Goal: Task Accomplishment & Management: Complete application form

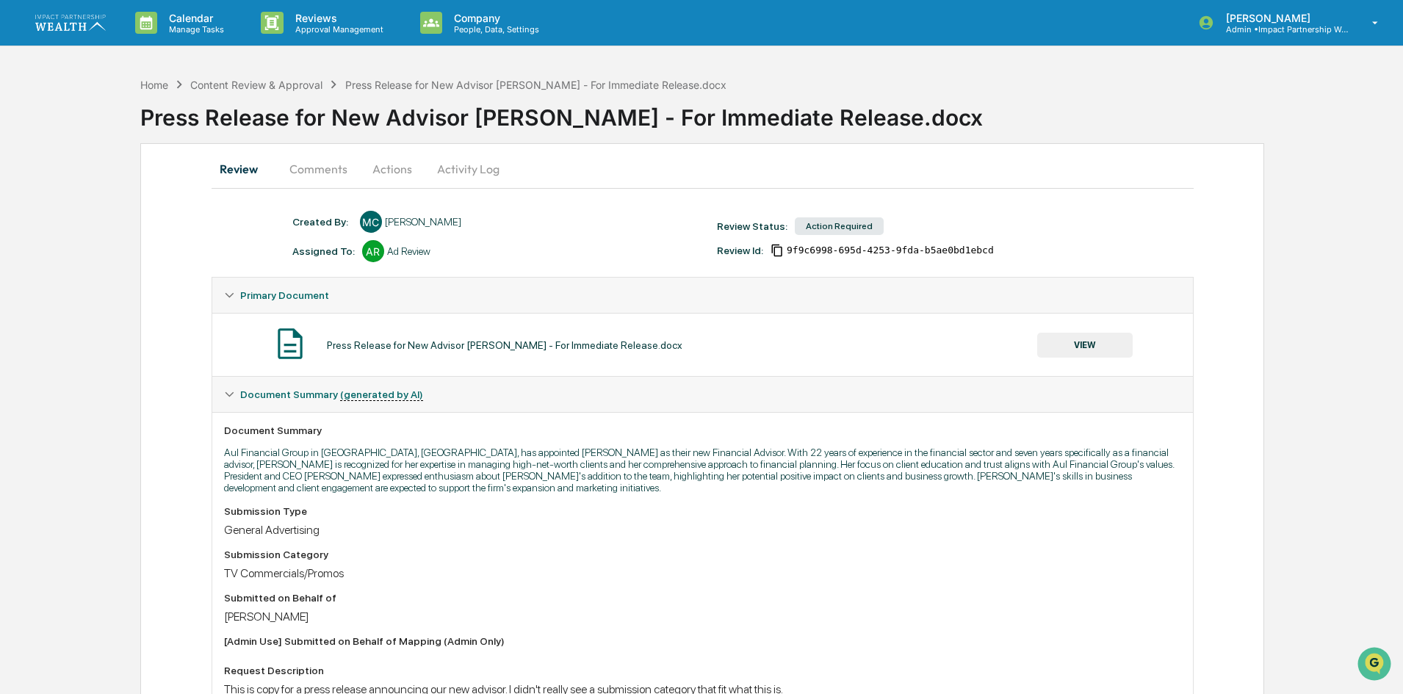
click at [660, 428] on div "Document Summary" at bounding box center [702, 431] width 957 height 12
click at [506, 464] on p "Aul Financial Group in [GEOGRAPHIC_DATA], [GEOGRAPHIC_DATA], has appointed [PER…" at bounding box center [702, 470] width 957 height 47
click at [292, 170] on button "Comments" at bounding box center [319, 168] width 82 height 35
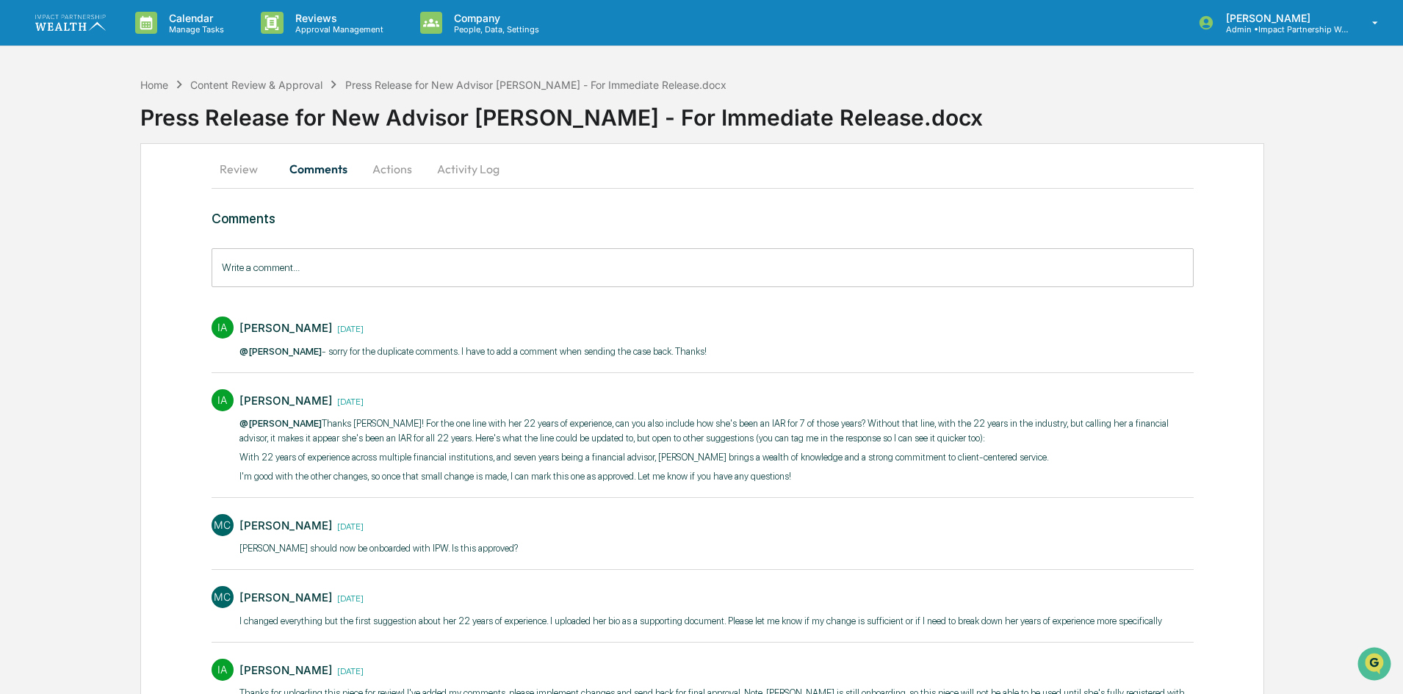
click at [269, 173] on button "Review" at bounding box center [245, 168] width 66 height 35
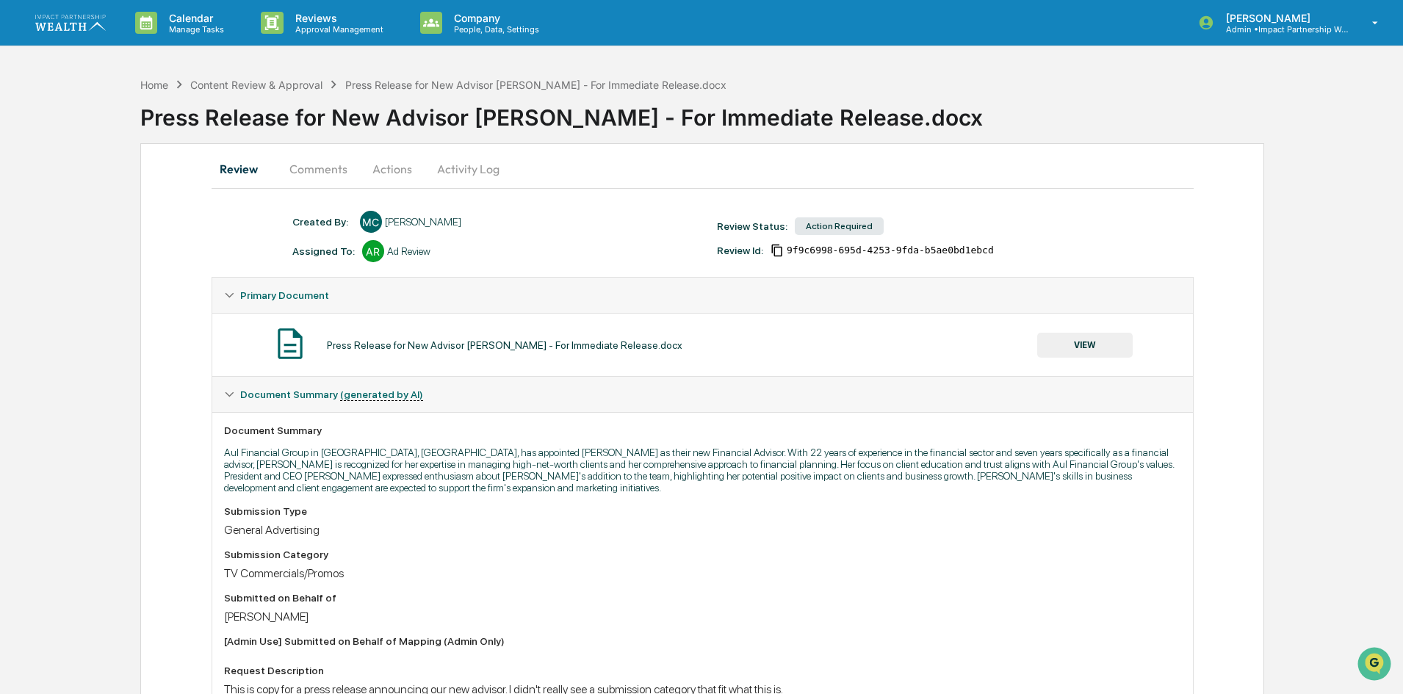
click at [338, 162] on button "Comments" at bounding box center [319, 168] width 82 height 35
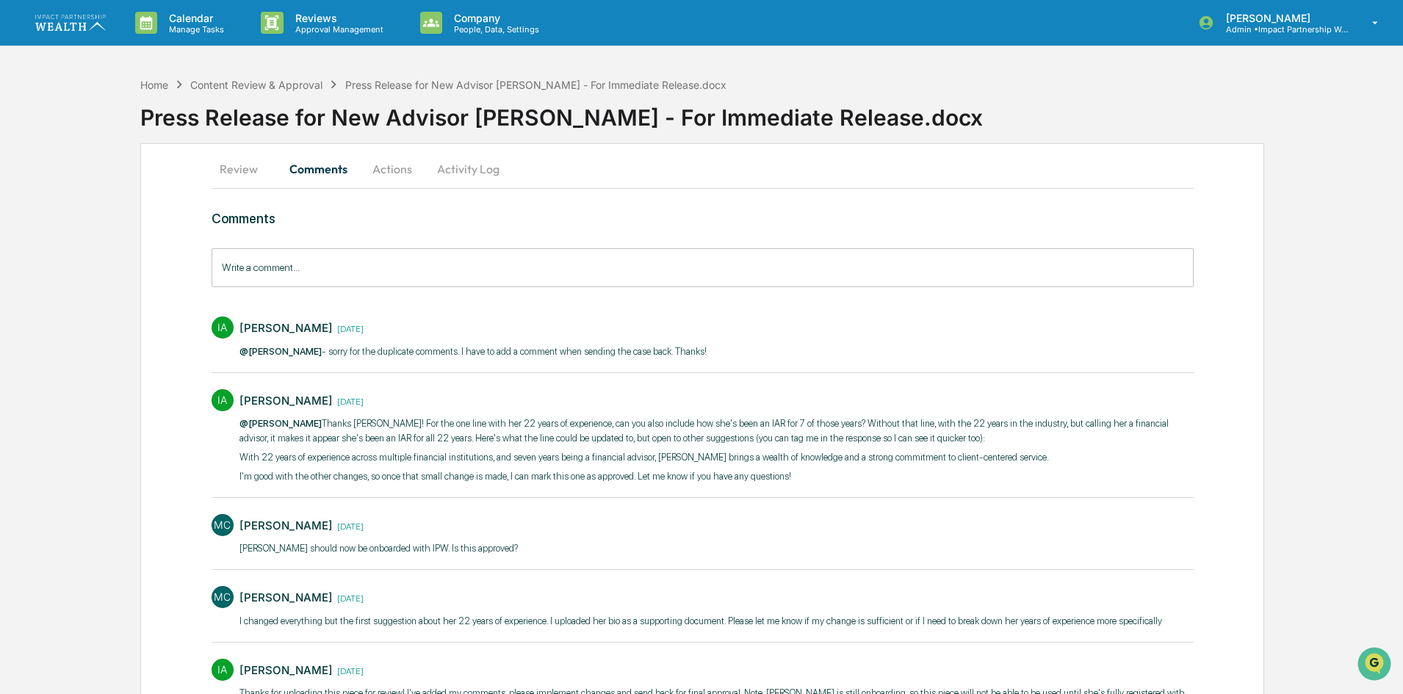
click at [364, 173] on button "Actions" at bounding box center [392, 168] width 66 height 35
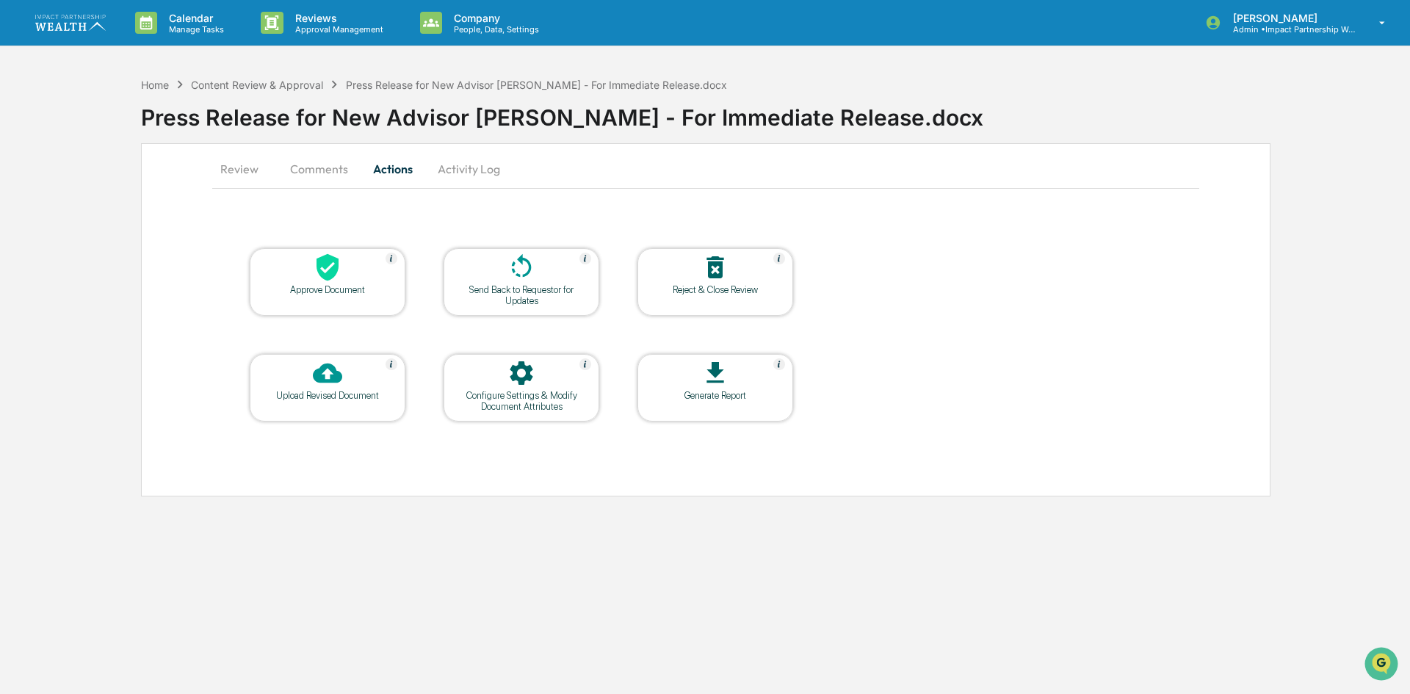
click at [333, 169] on button "Comments" at bounding box center [319, 168] width 82 height 35
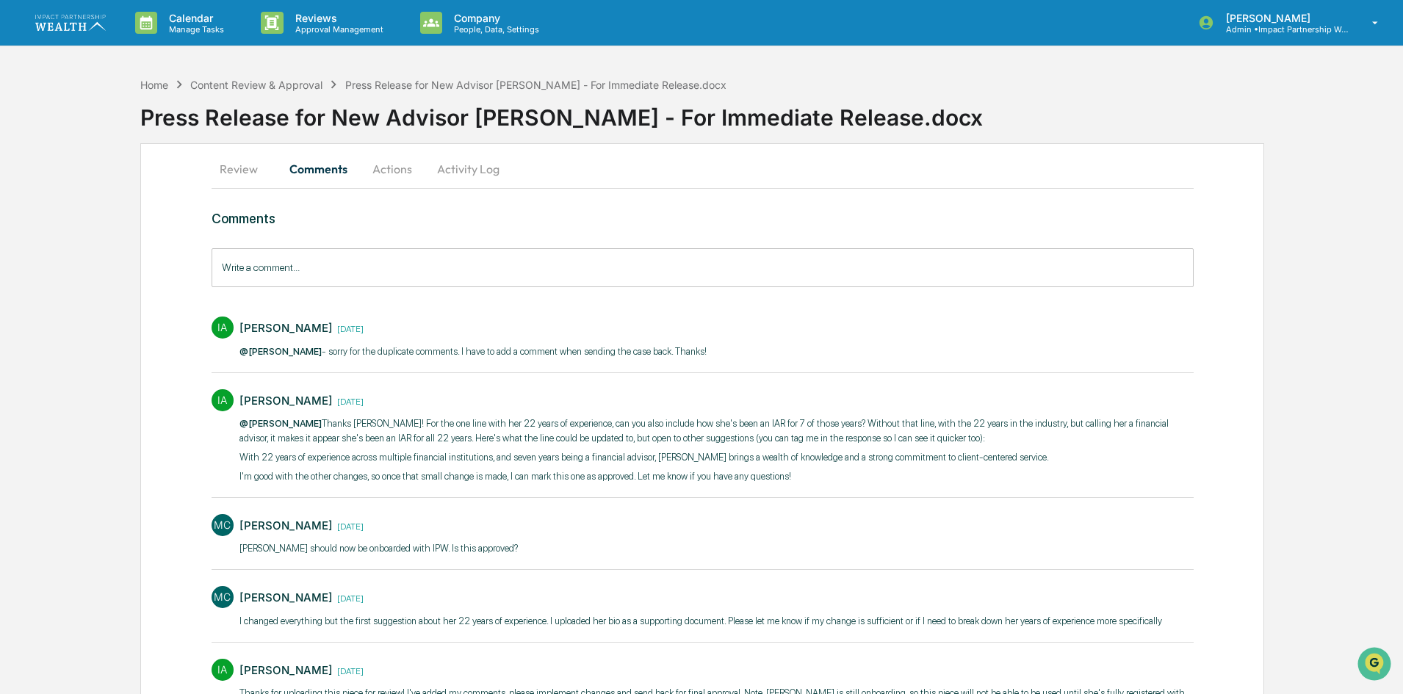
click at [218, 169] on button "Review" at bounding box center [245, 168] width 66 height 35
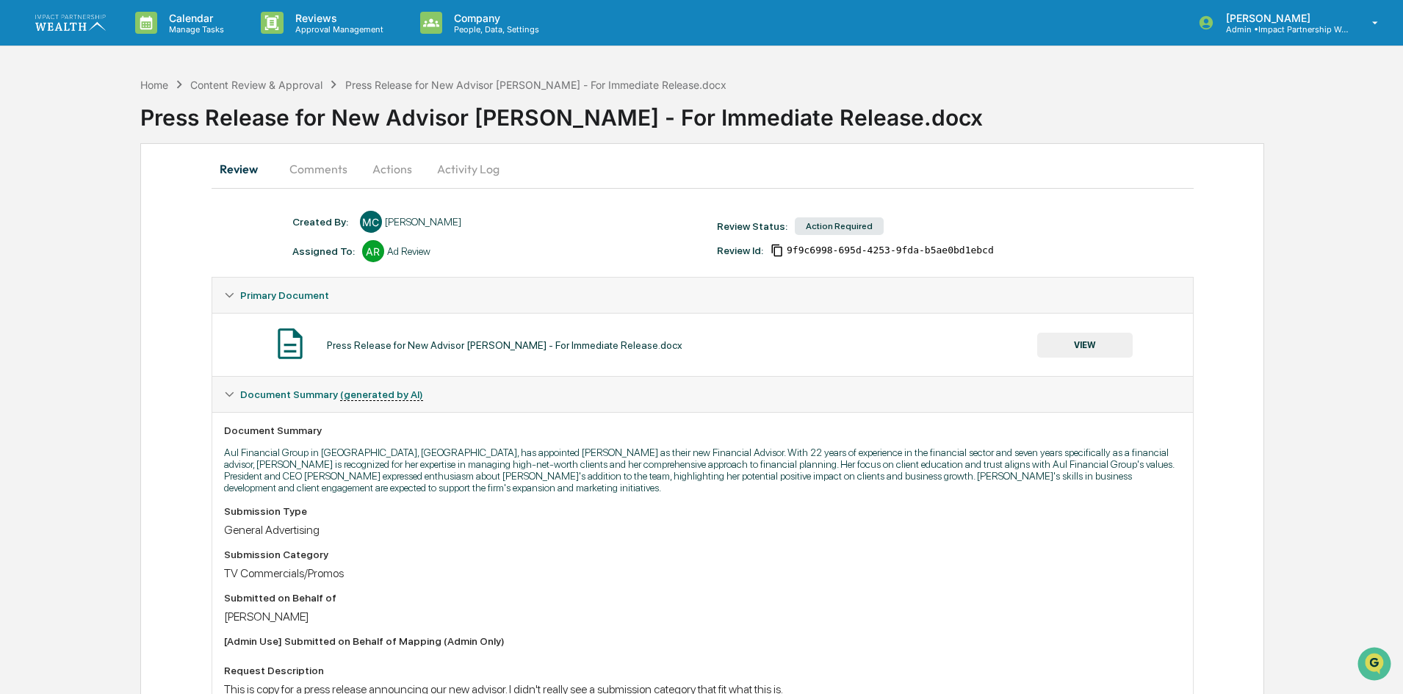
drag, startPoint x: 359, startPoint y: 349, endPoint x: 715, endPoint y: 348, distance: 356.3
click at [715, 348] on div "Press Release for New Advisor Tracey Richardson - For Immediate Release.docx VI…" at bounding box center [702, 344] width 957 height 39
click at [1070, 342] on button "VIEW" at bounding box center [1084, 345] width 95 height 25
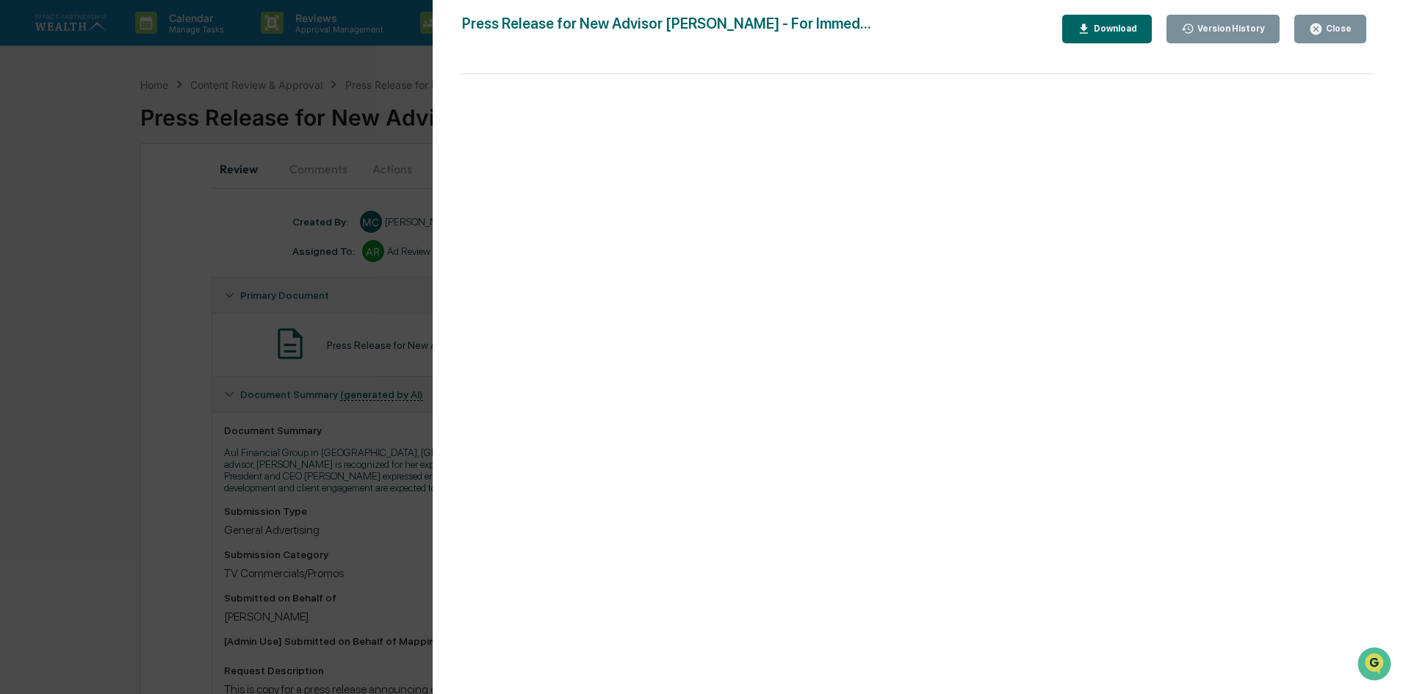
click at [1088, 32] on button "Download" at bounding box center [1107, 29] width 90 height 29
click at [127, 483] on div "Version History 09/30/2025, 05:55 PM Meghan Caviris 09/09/2025, 02:28 PM Meghan…" at bounding box center [701, 347] width 1403 height 694
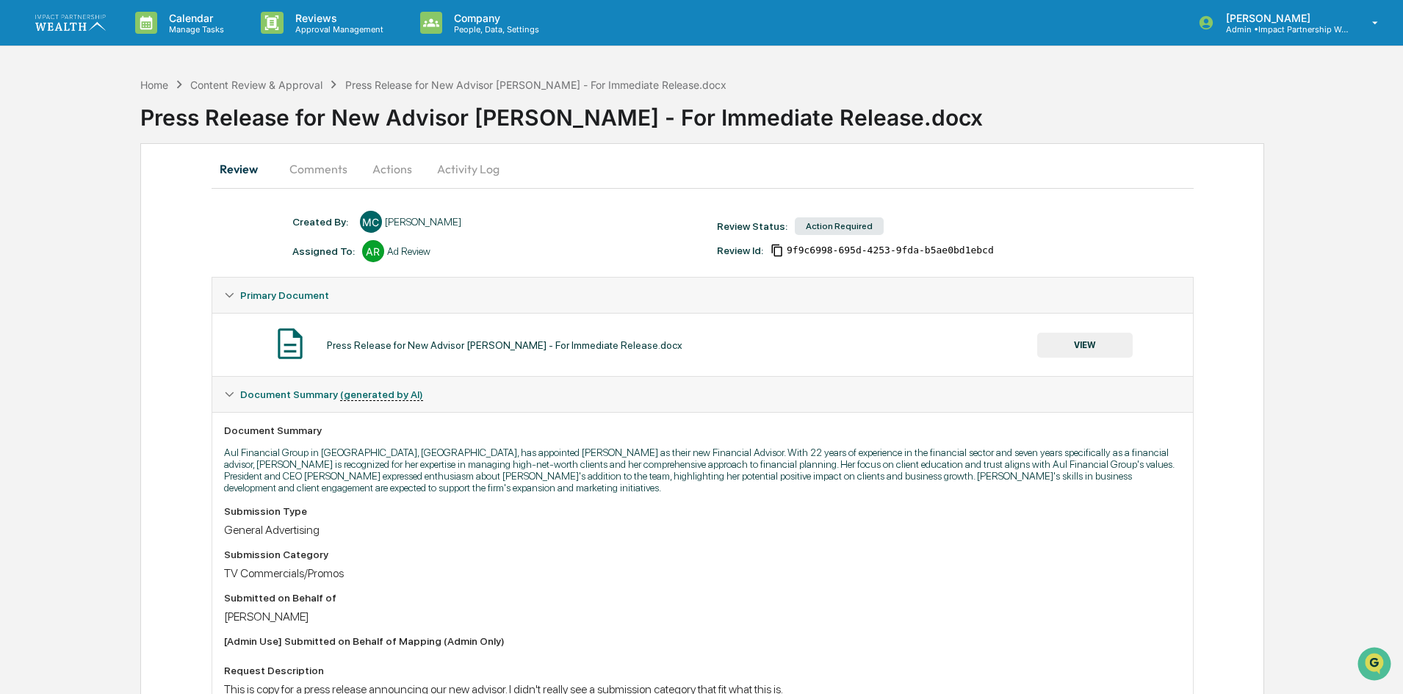
click at [310, 168] on button "Comments" at bounding box center [319, 168] width 82 height 35
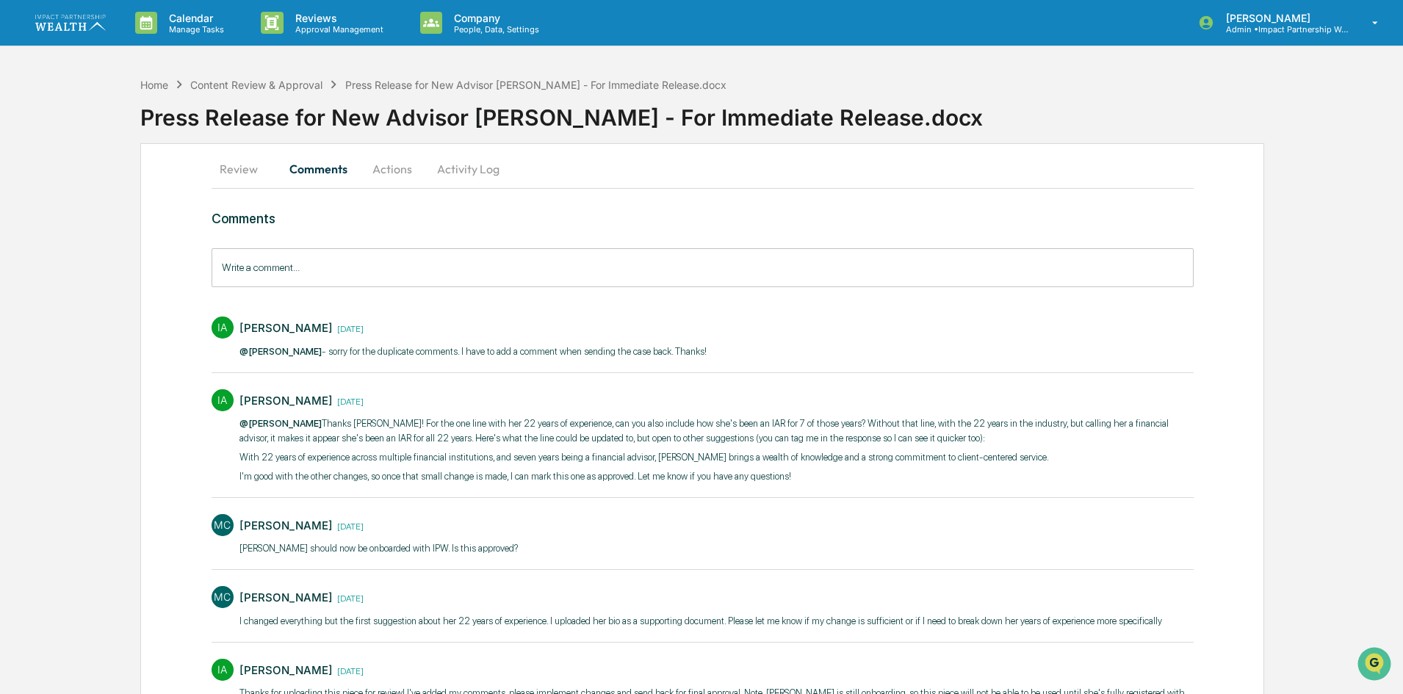
click at [392, 165] on button "Actions" at bounding box center [392, 168] width 66 height 35
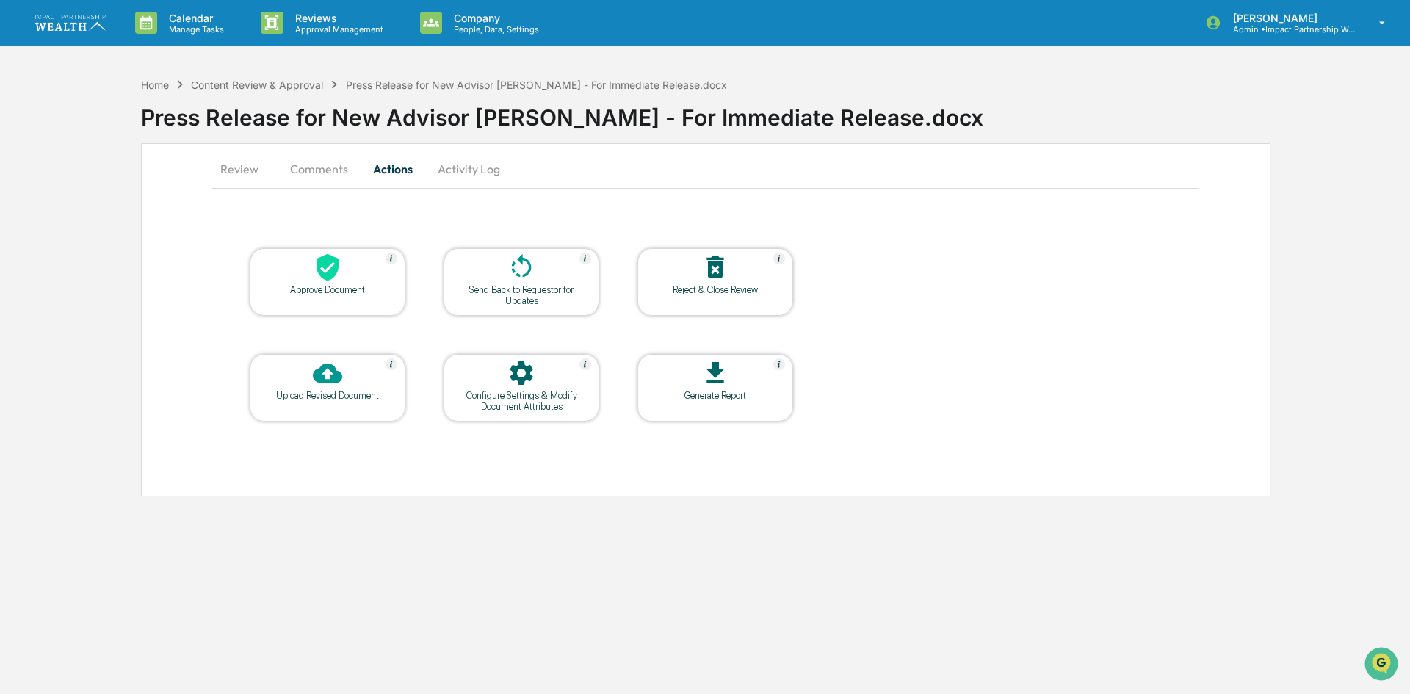
click at [243, 89] on div "Content Review & Approval" at bounding box center [257, 85] width 132 height 12
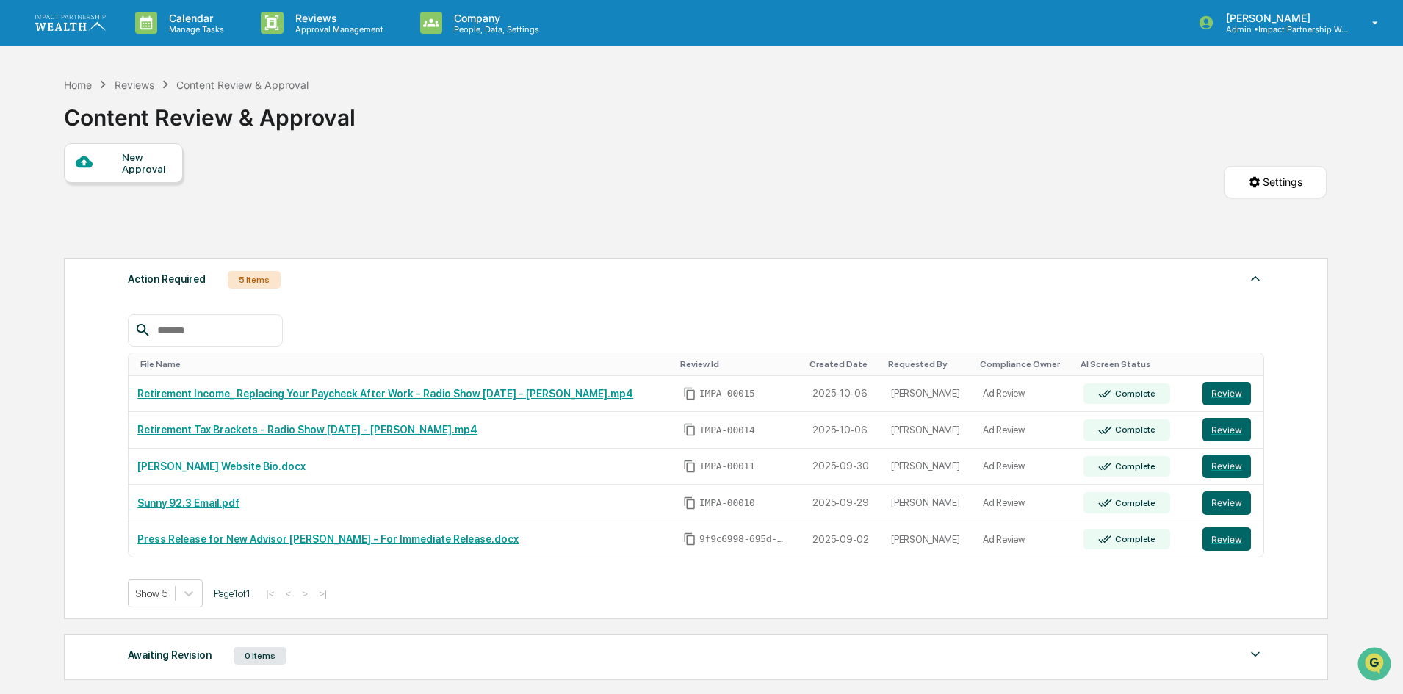
click at [62, 38] on link at bounding box center [79, 23] width 88 height 46
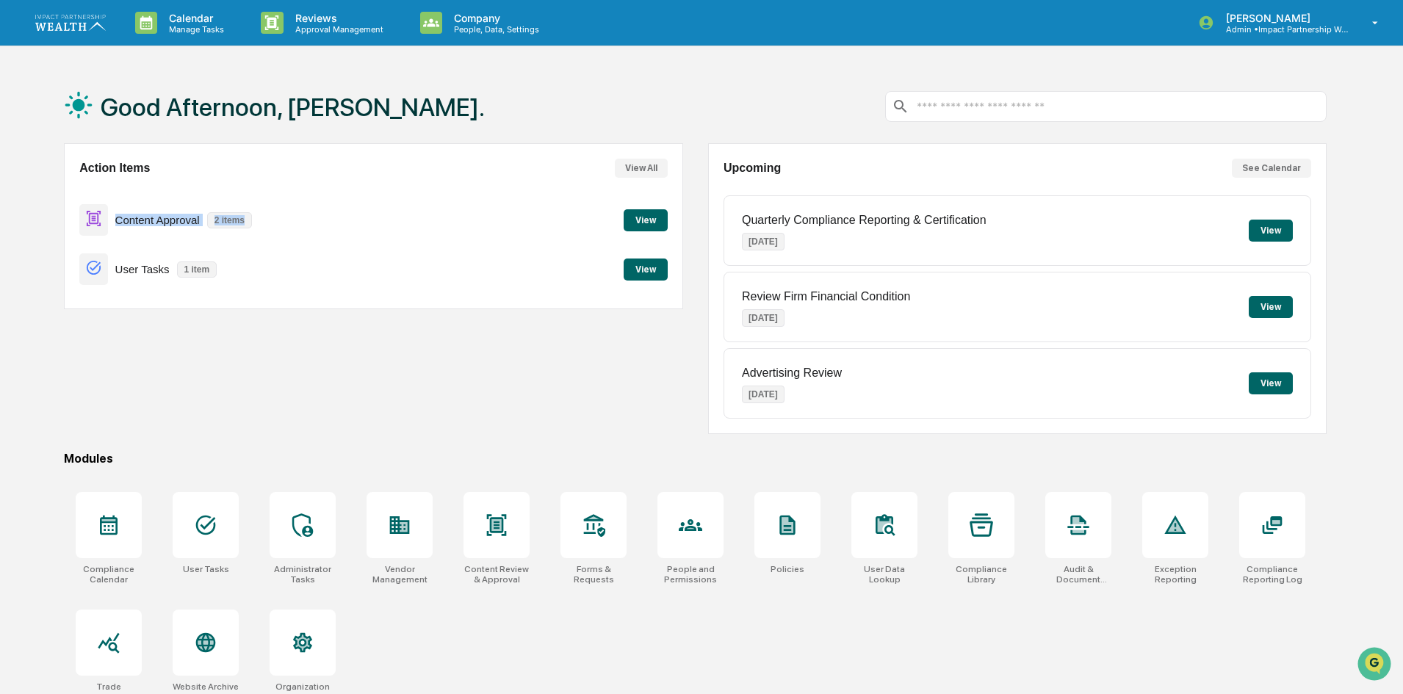
drag, startPoint x: 83, startPoint y: 212, endPoint x: 339, endPoint y: 205, distance: 255.7
click at [339, 205] on div "Content Approval 2 items View" at bounding box center [373, 219] width 588 height 49
click at [307, 225] on div "Content Approval 2 items View" at bounding box center [373, 219] width 588 height 49
click at [654, 223] on button "View" at bounding box center [646, 220] width 44 height 22
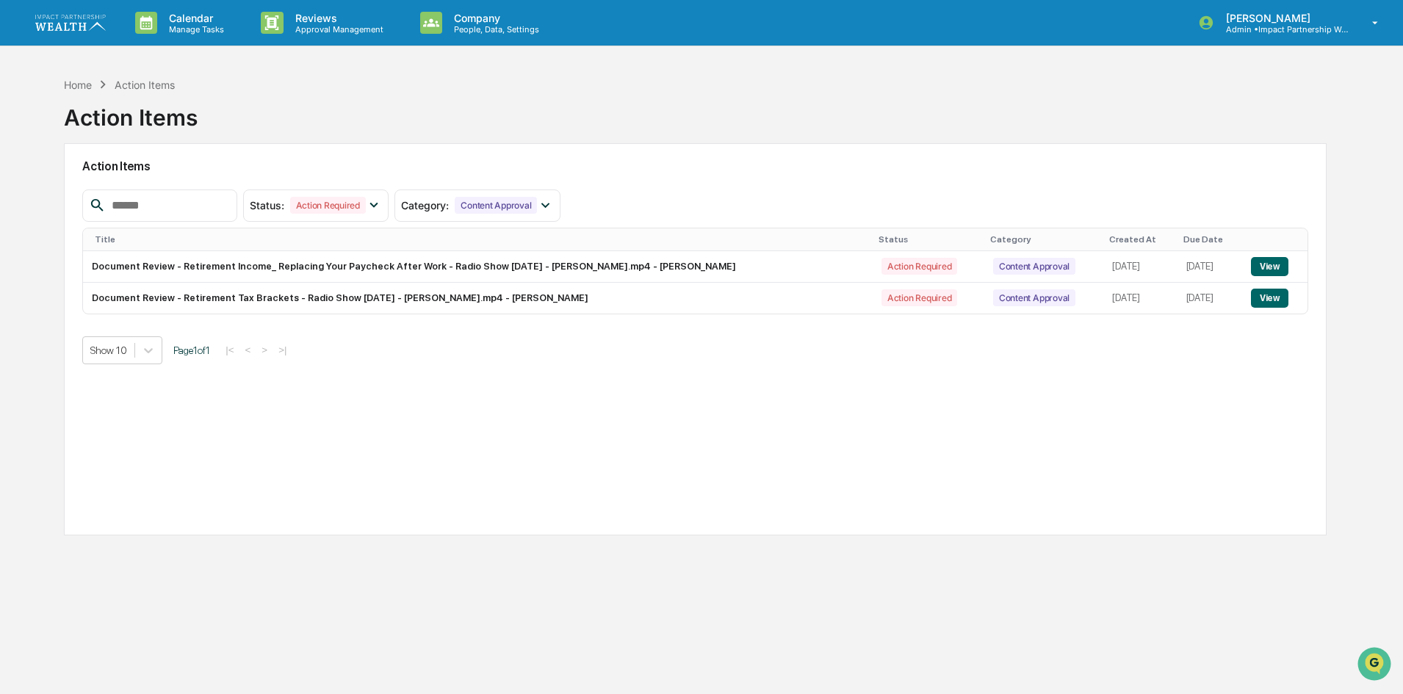
click at [76, 18] on img at bounding box center [70, 22] width 71 height 15
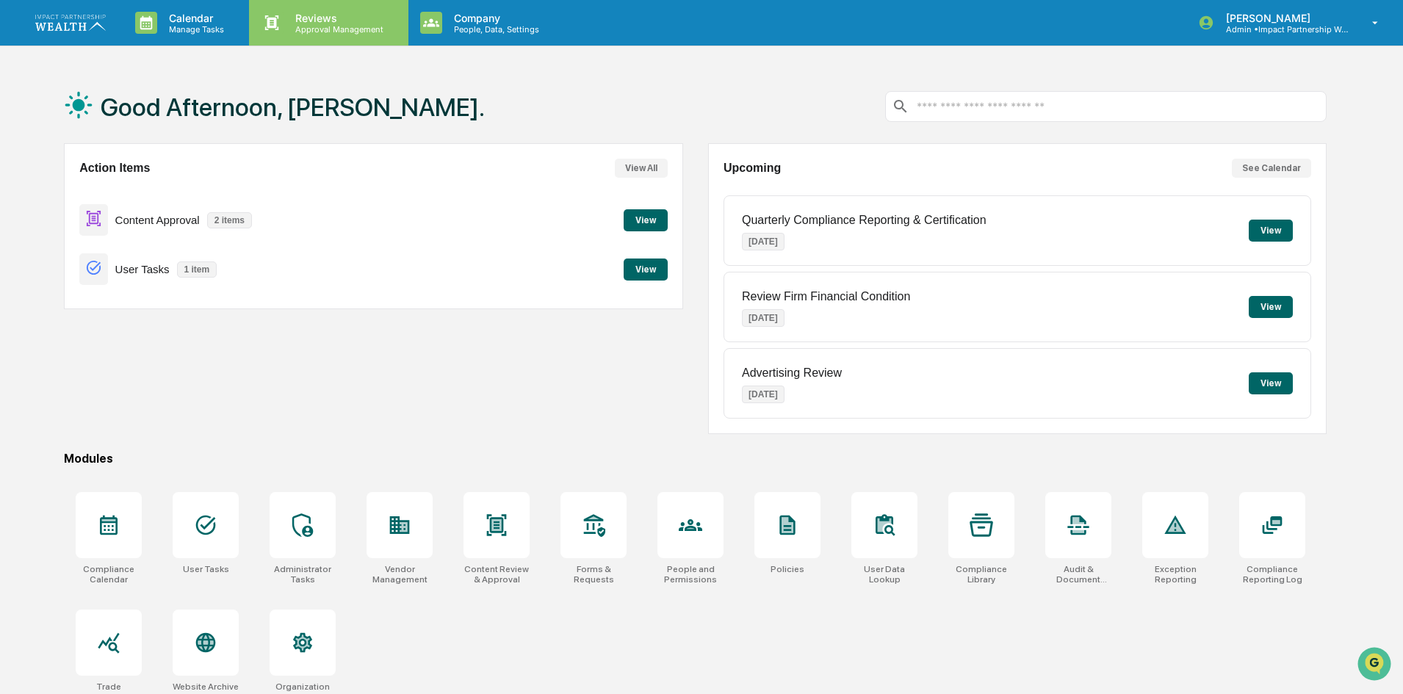
click at [322, 26] on p "Approval Management" at bounding box center [337, 29] width 107 height 10
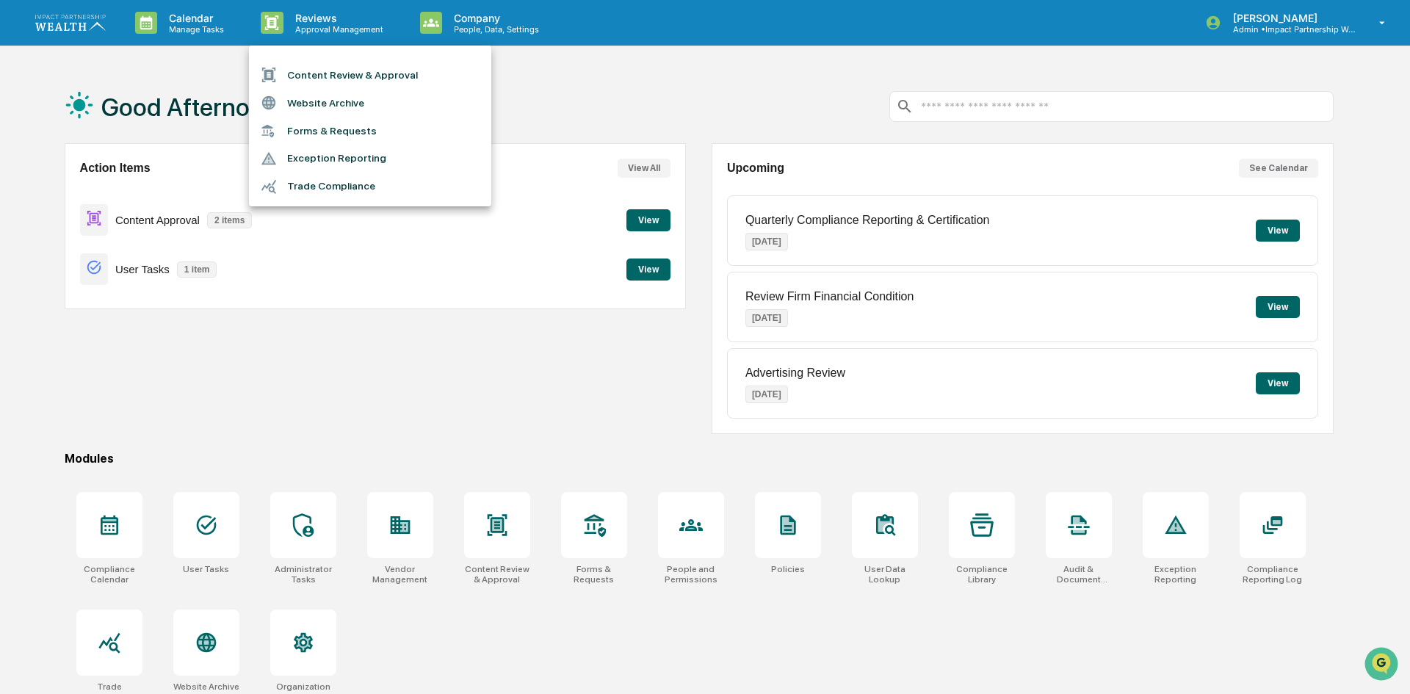
click at [316, 72] on li "Content Review & Approval" at bounding box center [370, 75] width 242 height 28
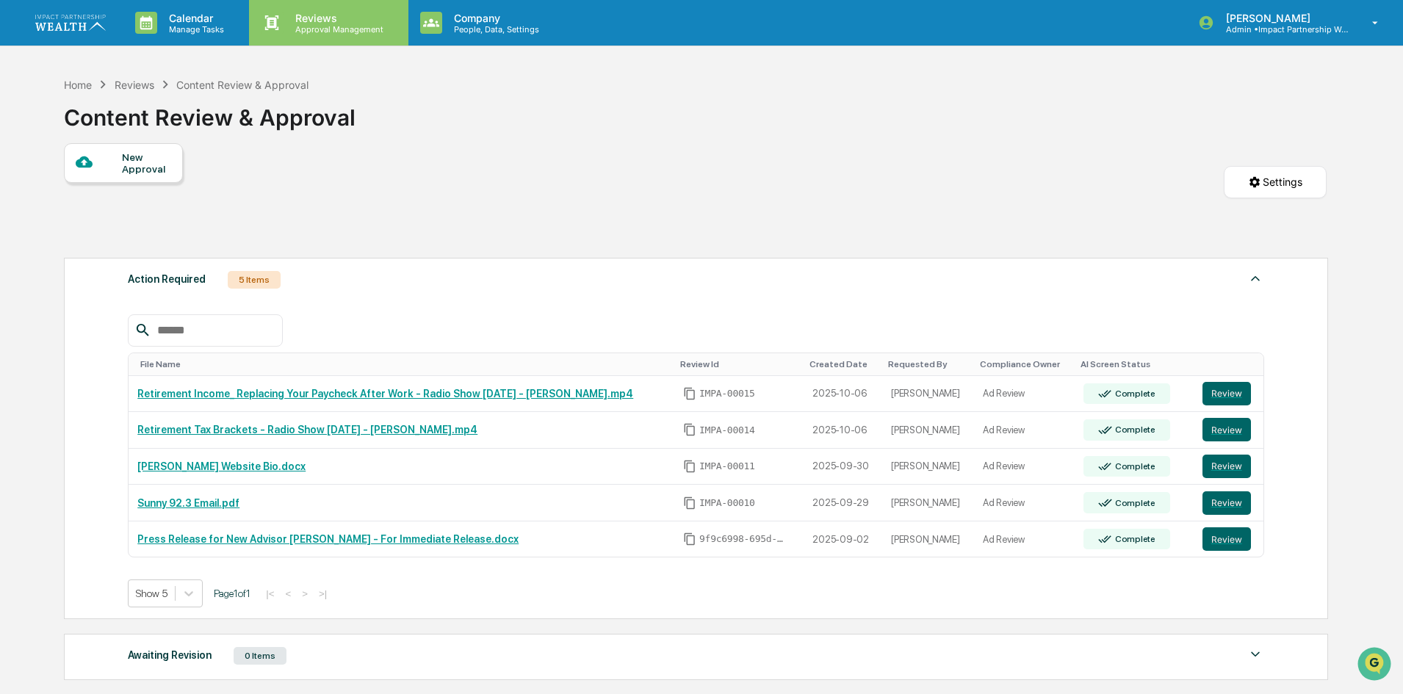
click at [304, 12] on p "Reviews" at bounding box center [337, 18] width 107 height 12
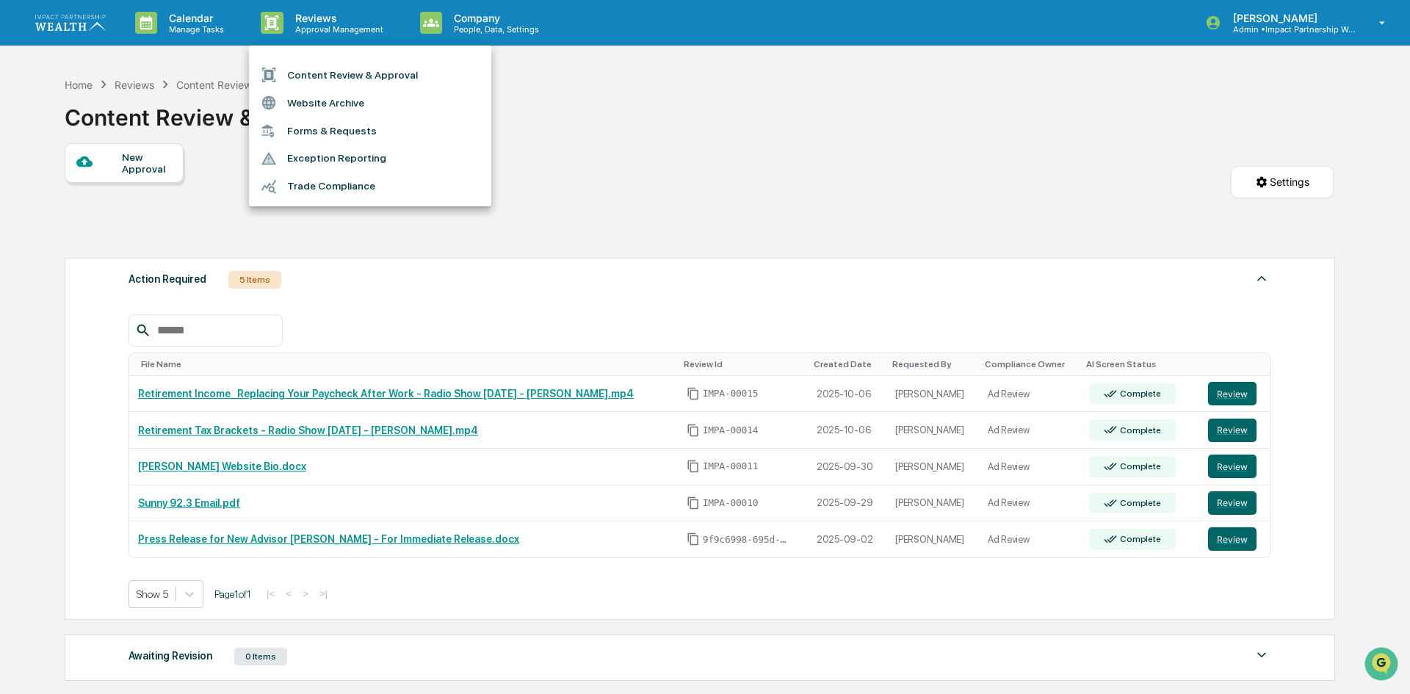
click at [690, 178] on div at bounding box center [705, 347] width 1410 height 694
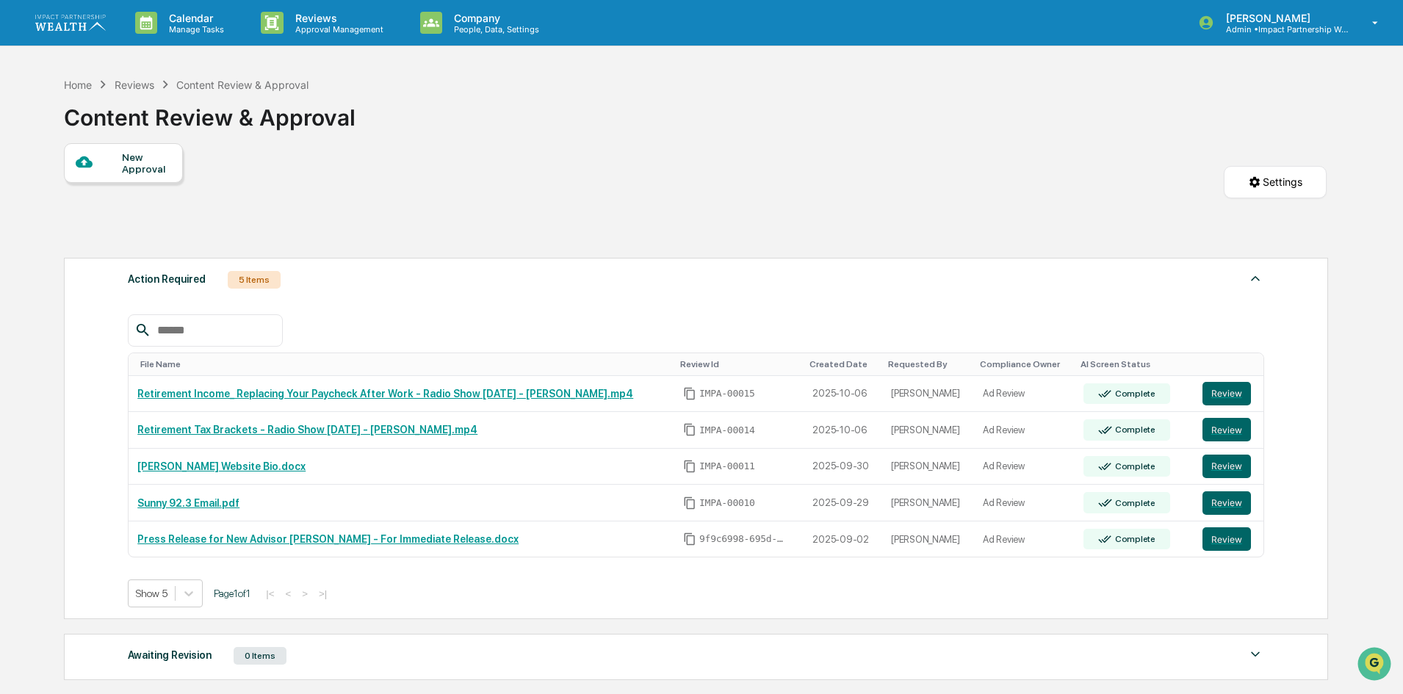
click at [751, 642] on div "Awaiting Revision 0 Items No data to display Show 5 Page 1 of 0 |< < > >|" at bounding box center [696, 657] width 1264 height 46
click at [1274, 169] on html "Calendar Manage Tasks Reviews Approval Management Company People, Data, Setting…" at bounding box center [701, 347] width 1403 height 694
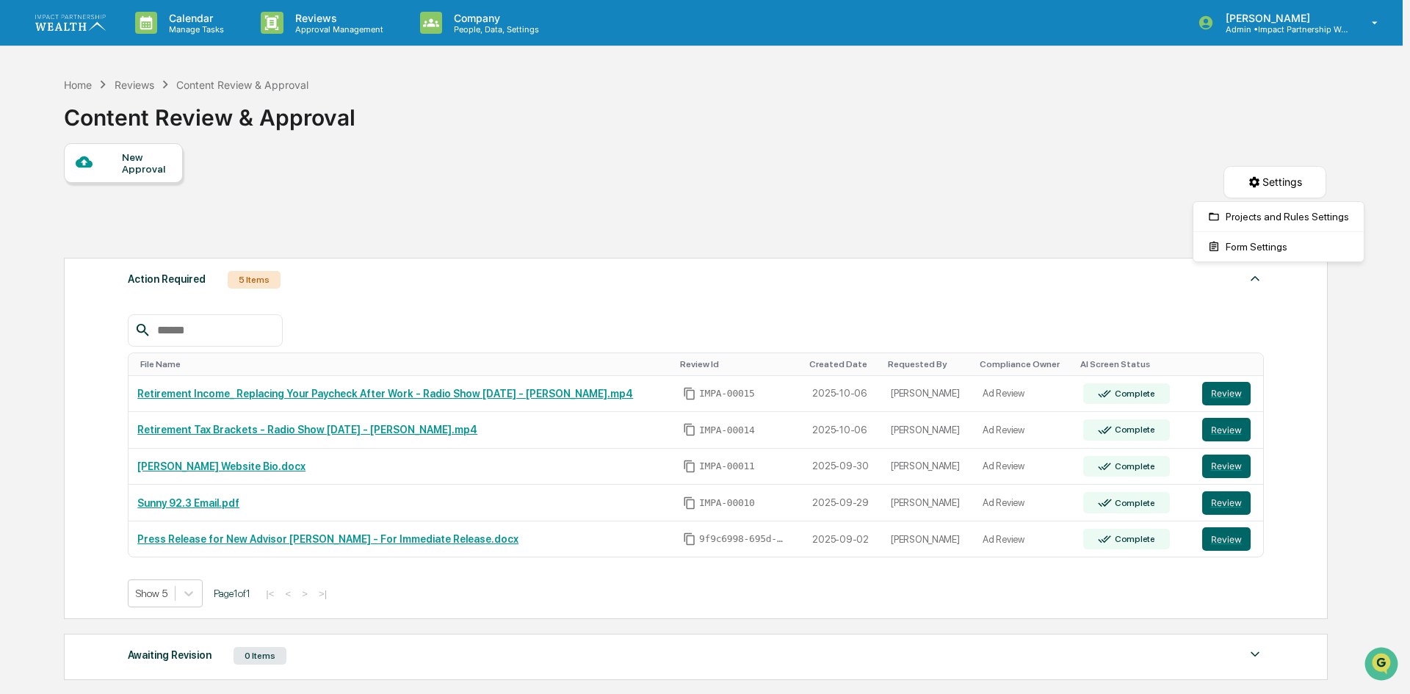
click at [1167, 113] on html "Calendar Manage Tasks Reviews Approval Management Company People, Data, Setting…" at bounding box center [705, 347] width 1410 height 694
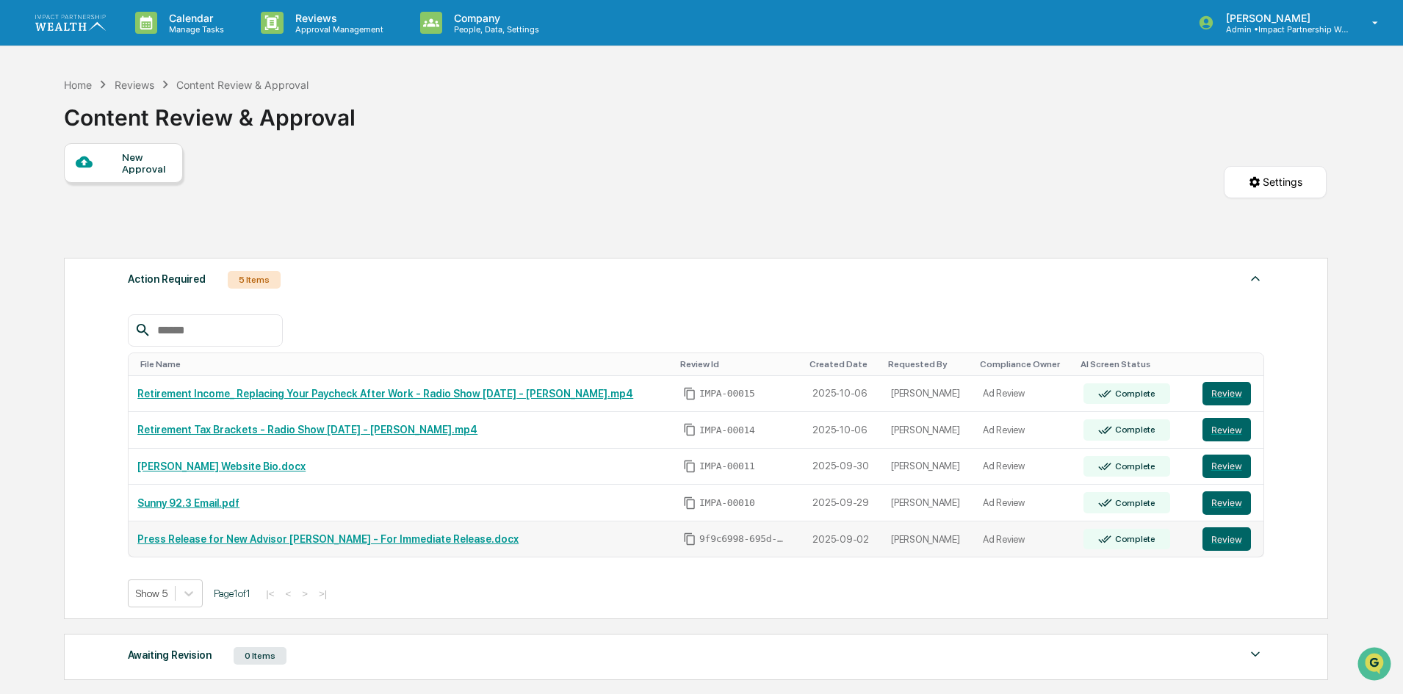
click at [253, 535] on link "Press Release for New Advisor [PERSON_NAME] - For Immediate Release.docx" at bounding box center [327, 539] width 381 height 12
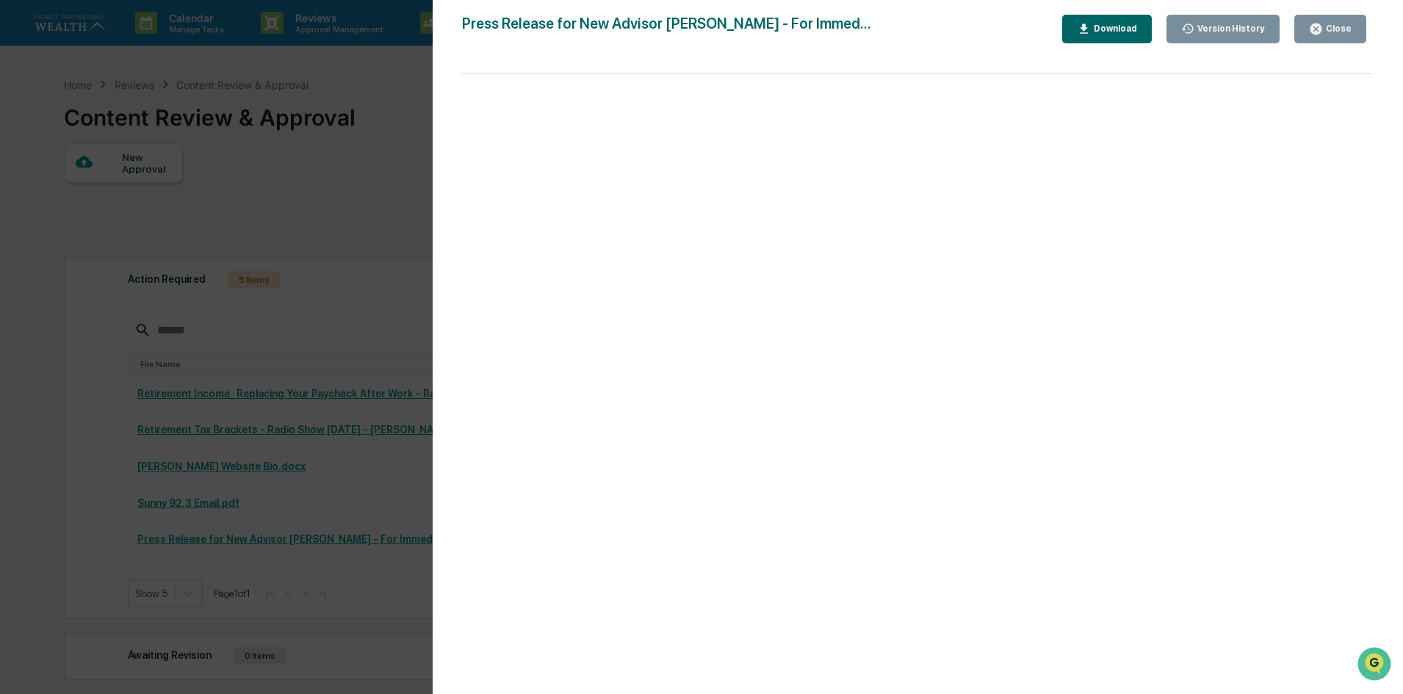
click at [259, 495] on div "Version History 09/30/2025, 05:55 PM Meghan Caviris 09/09/2025, 02:28 PM Meghan…" at bounding box center [701, 347] width 1403 height 694
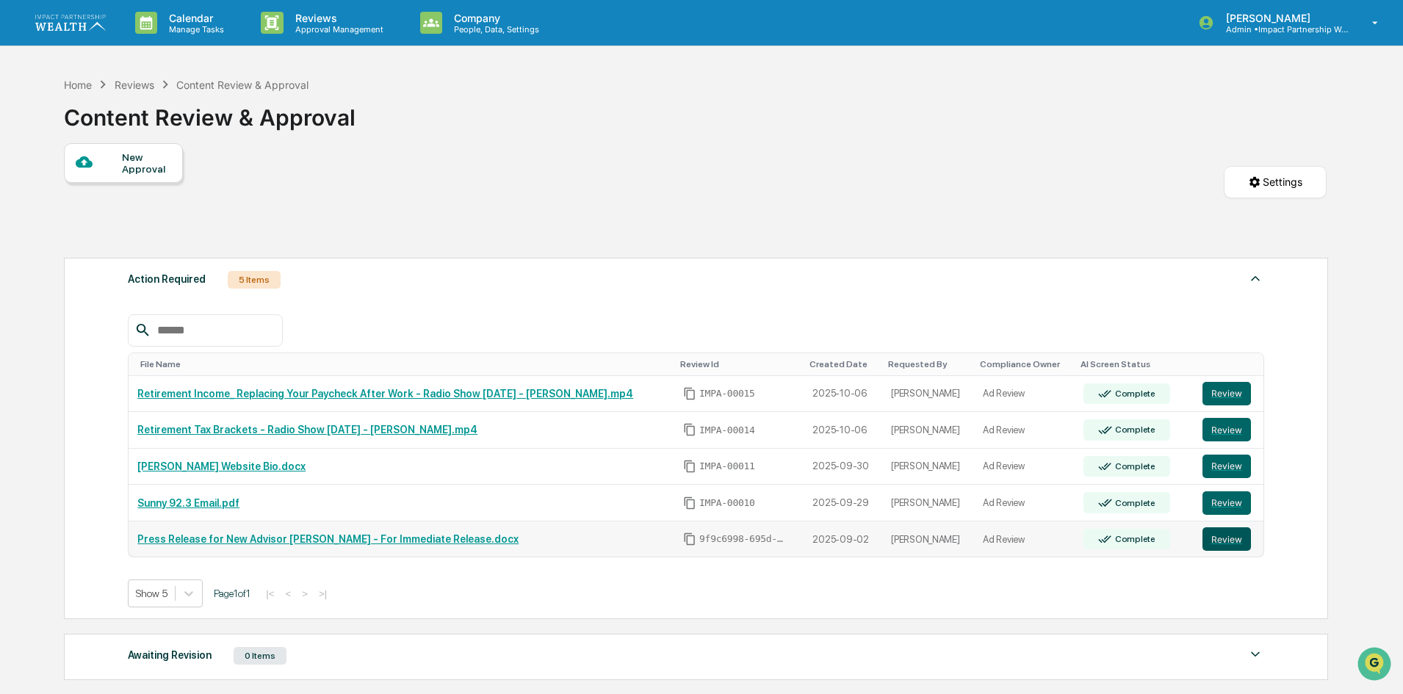
click at [1213, 537] on button "Review" at bounding box center [1226, 539] width 48 height 24
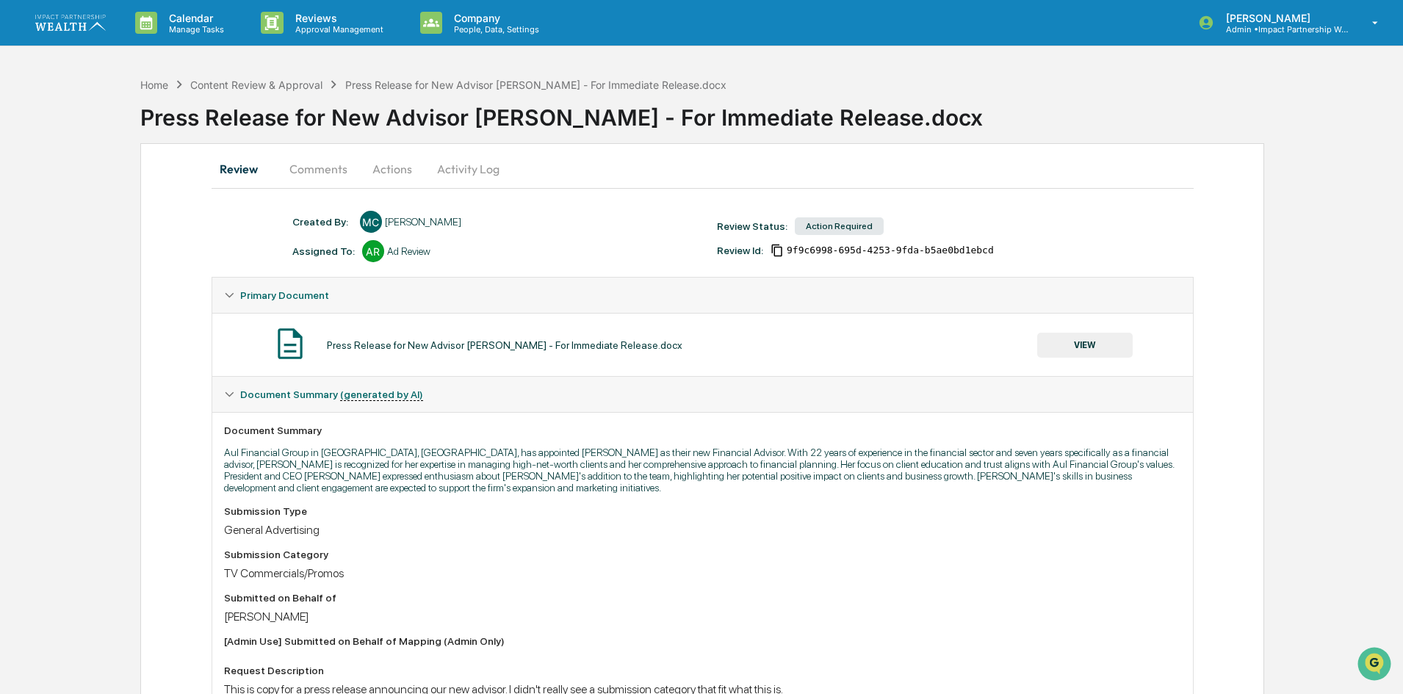
click at [386, 166] on button "Actions" at bounding box center [392, 168] width 66 height 35
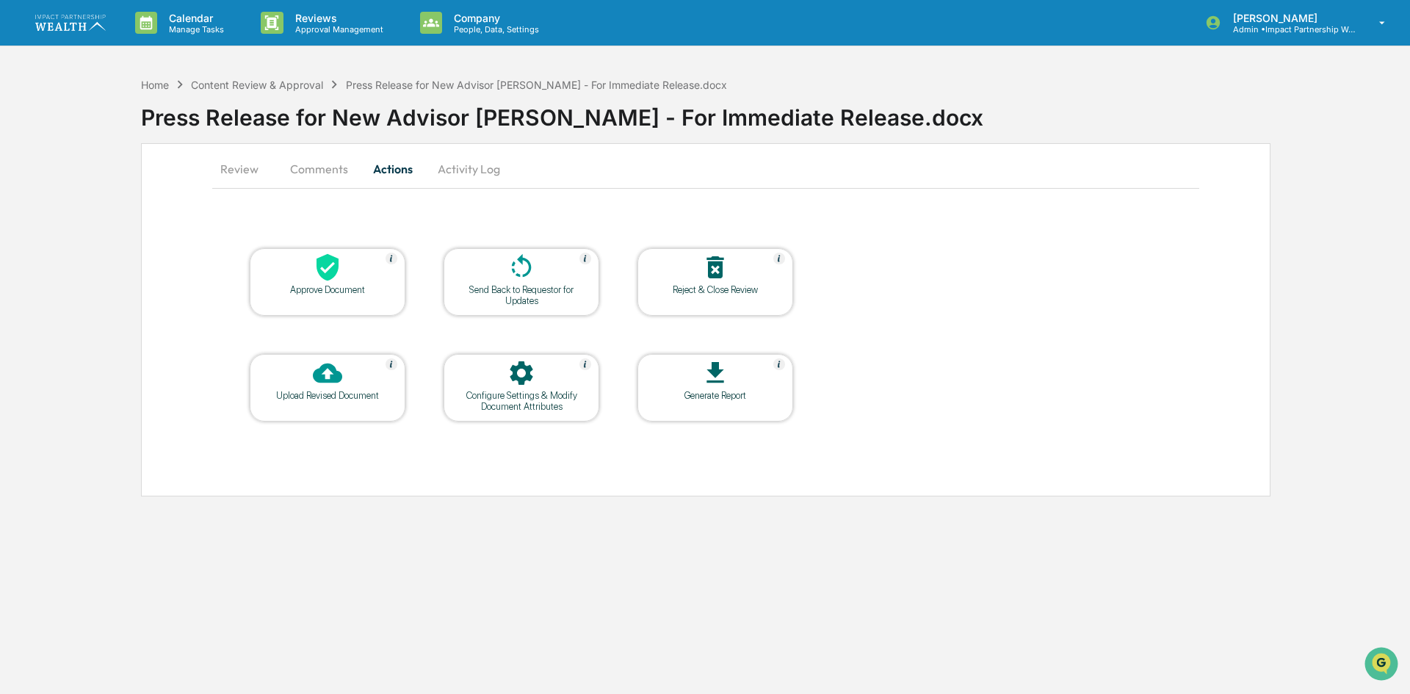
click at [311, 284] on div at bounding box center [327, 269] width 147 height 32
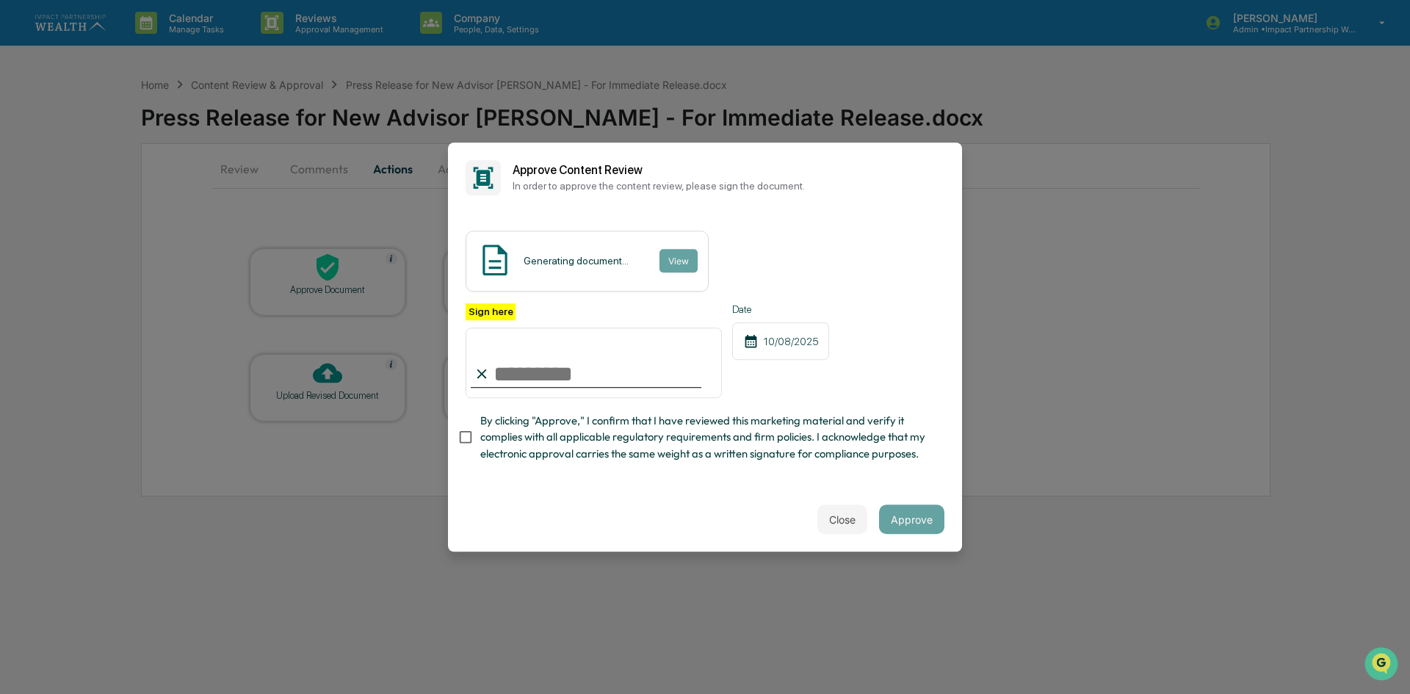
click at [632, 358] on input "Sign here" at bounding box center [594, 363] width 256 height 71
click at [632, 495] on div "Close Approve" at bounding box center [705, 519] width 514 height 65
click at [524, 344] on input "Sign here" at bounding box center [594, 363] width 256 height 71
type input "**********"
click at [688, 499] on div "Close Approve" at bounding box center [705, 519] width 514 height 65
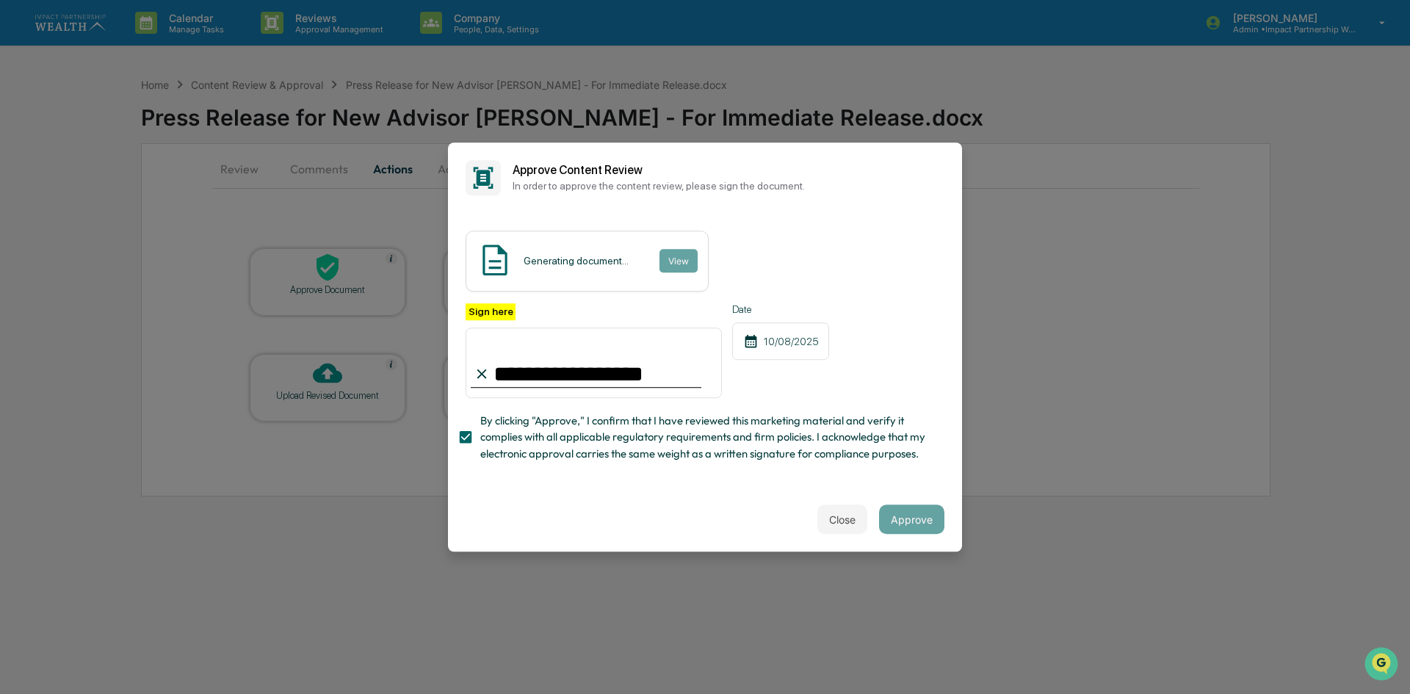
click at [647, 470] on div "**********" at bounding box center [705, 386] width 479 height 167
click at [646, 470] on div "**********" at bounding box center [705, 386] width 479 height 167
click at [912, 523] on button "Approve" at bounding box center [911, 519] width 65 height 29
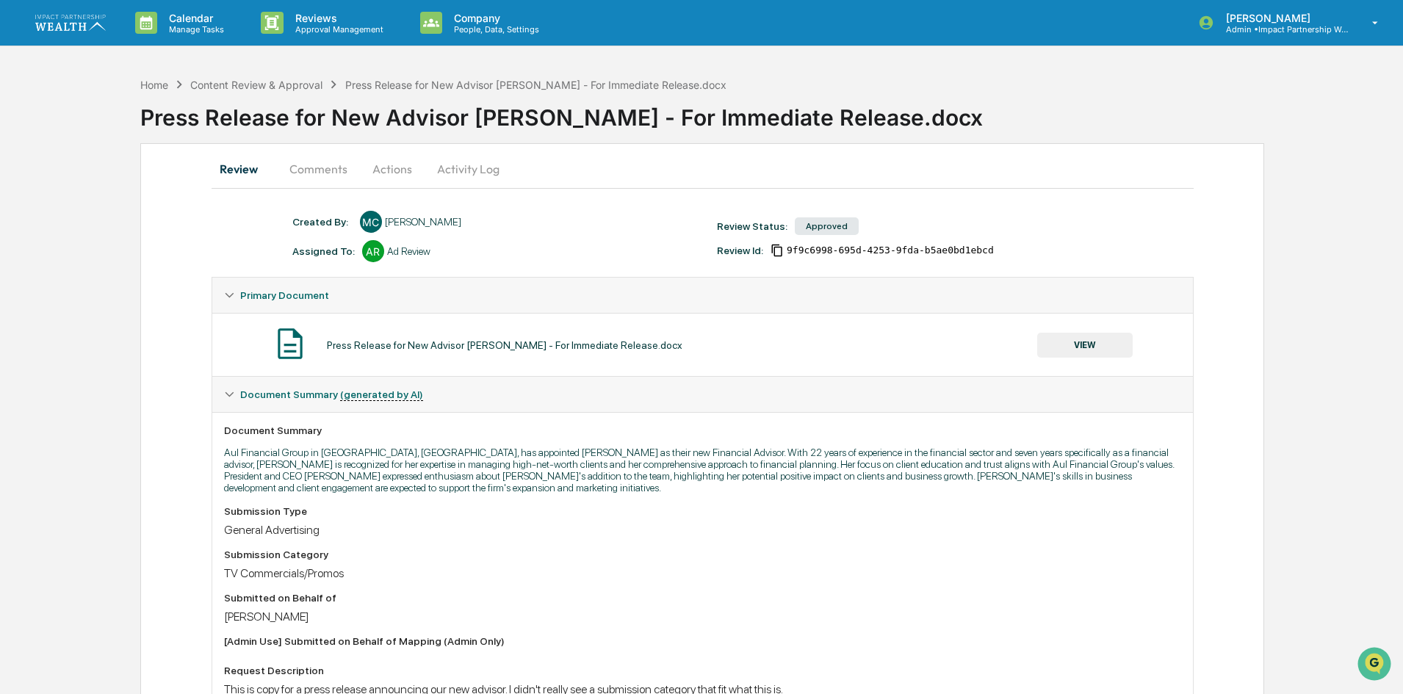
click at [296, 173] on button "Comments" at bounding box center [319, 168] width 82 height 35
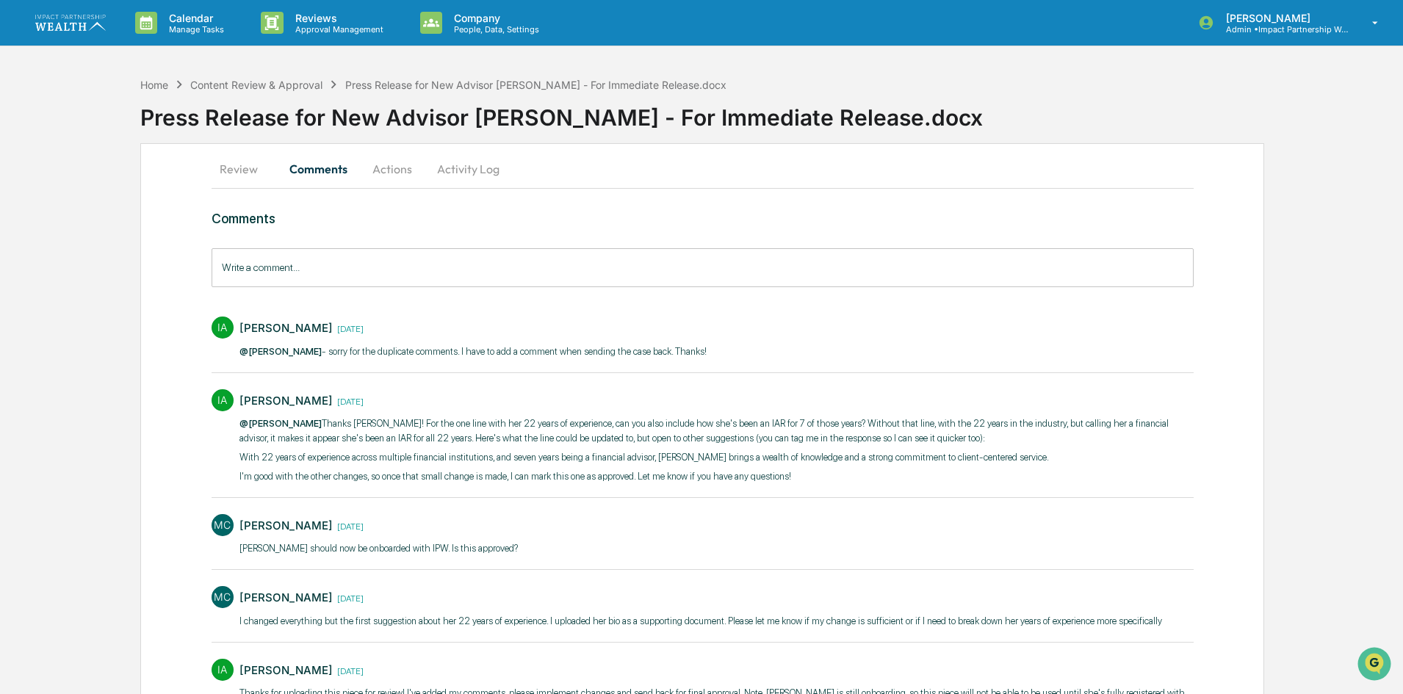
click at [336, 161] on button "Comments" at bounding box center [319, 168] width 82 height 35
click at [386, 159] on button "Actions" at bounding box center [392, 168] width 66 height 35
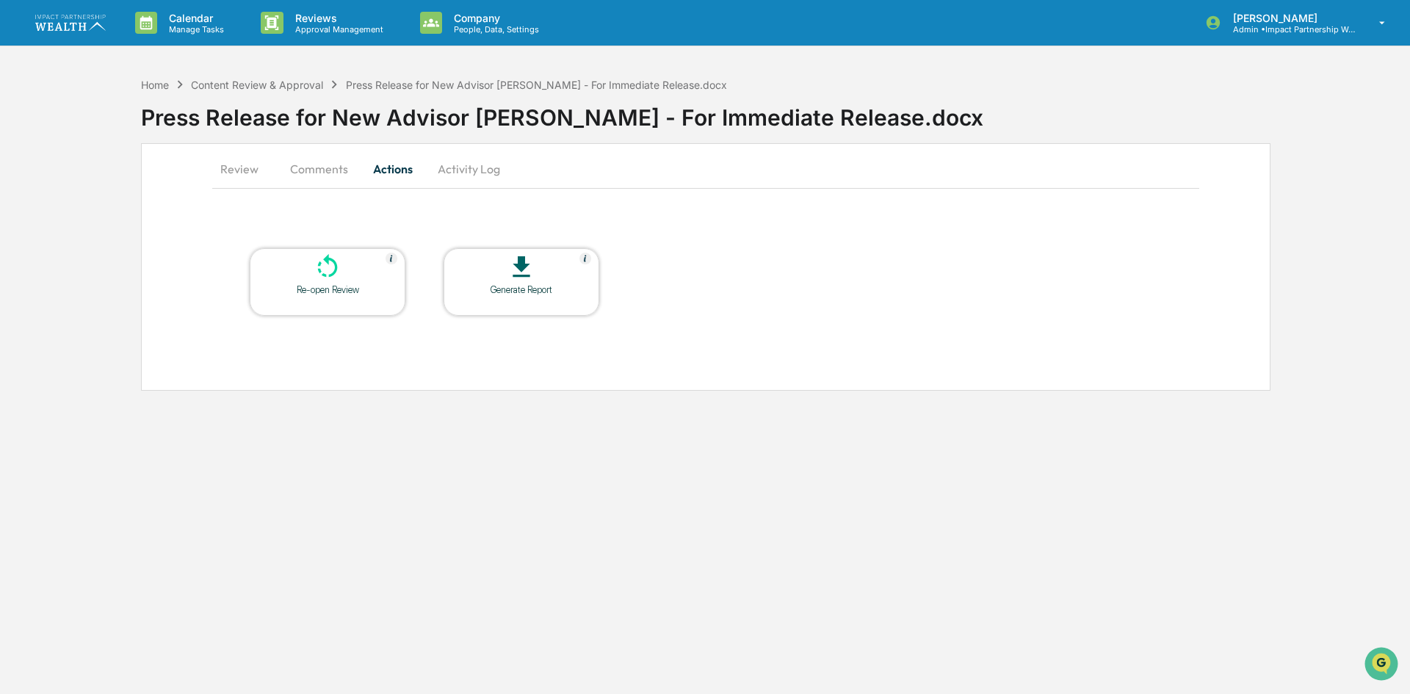
click at [336, 170] on button "Comments" at bounding box center [319, 168] width 82 height 35
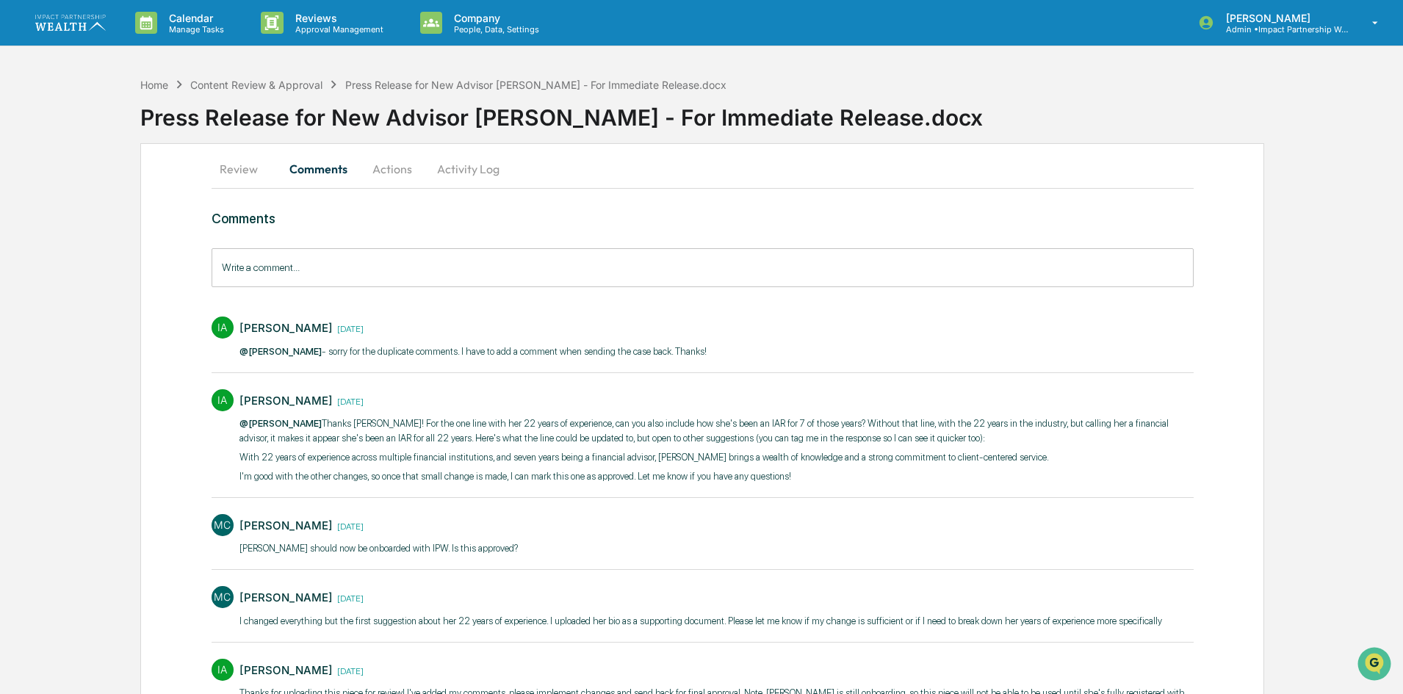
click at [253, 274] on input "Write a comment..." at bounding box center [703, 267] width 982 height 39
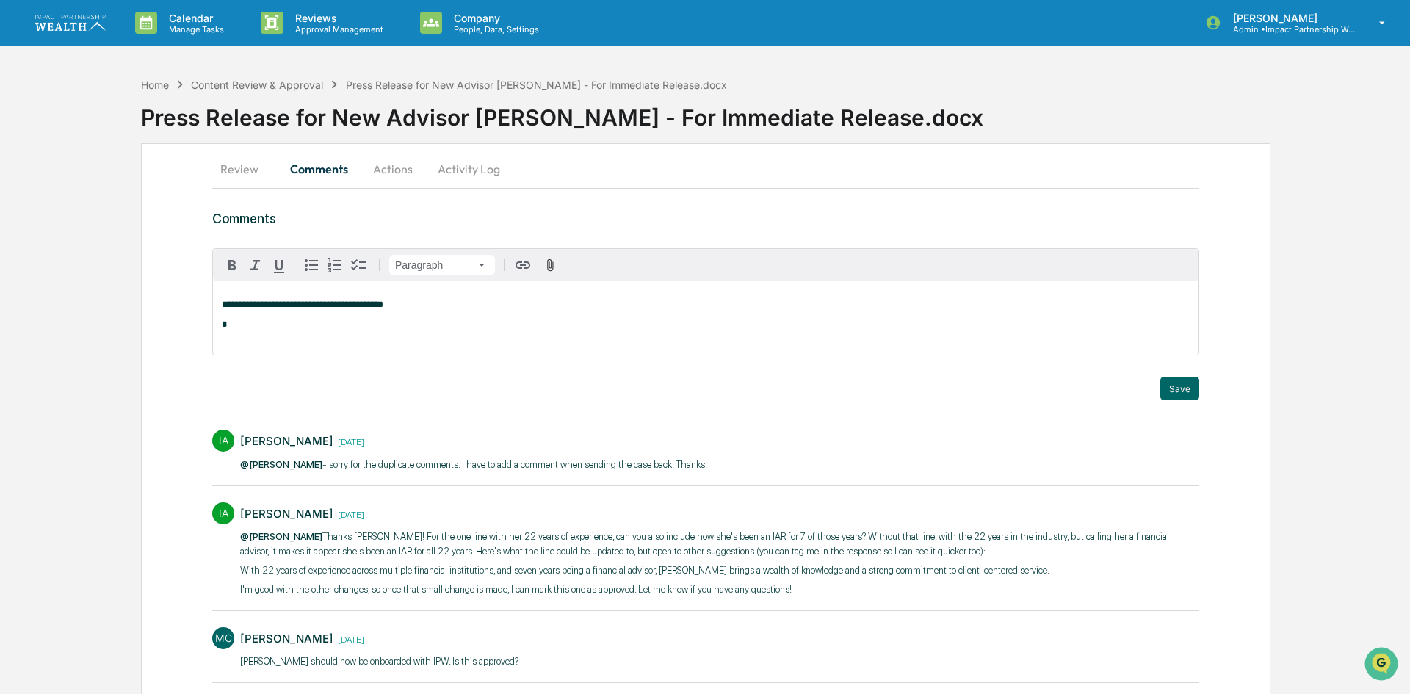
click at [403, 273] on html "**********" at bounding box center [705, 347] width 1410 height 694
click at [551, 303] on html "**********" at bounding box center [705, 347] width 1410 height 694
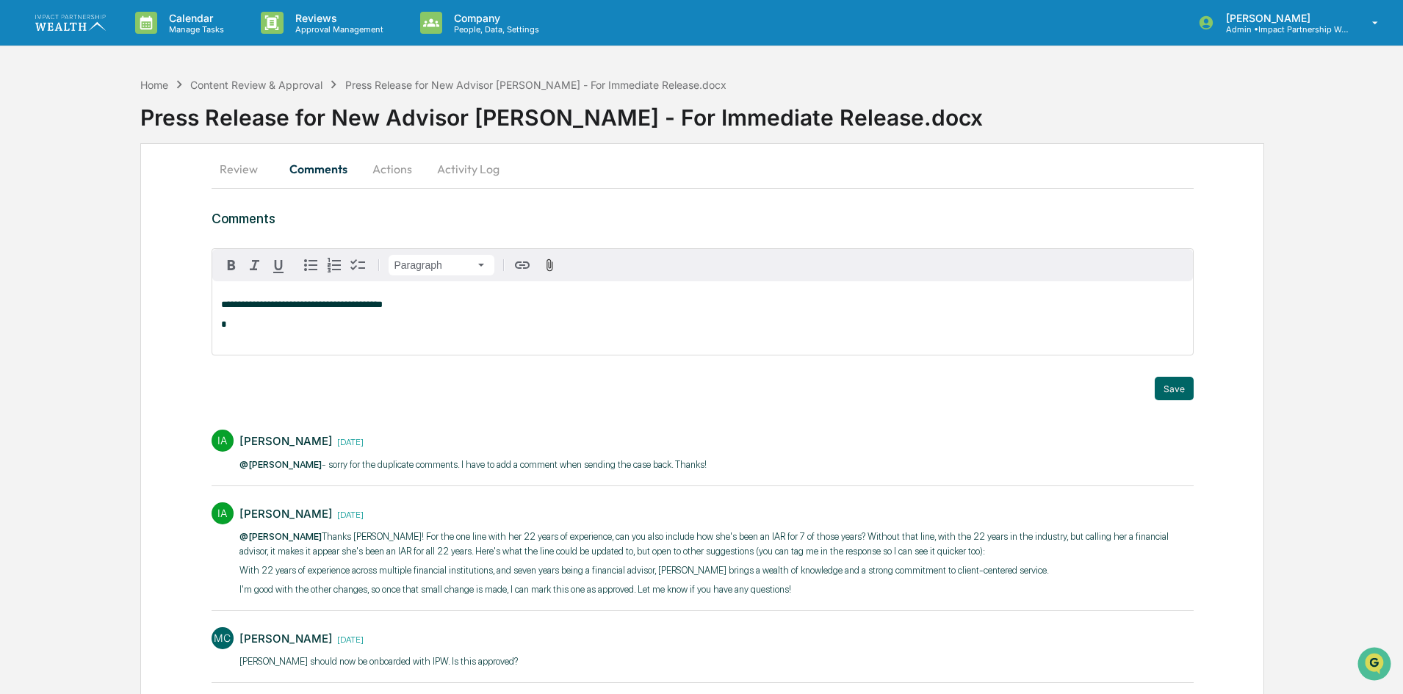
click at [452, 315] on div "**********" at bounding box center [702, 317] width 981 height 73
click at [416, 307] on p "**********" at bounding box center [702, 305] width 963 height 10
drag, startPoint x: 425, startPoint y: 306, endPoint x: 394, endPoint y: 302, distance: 30.4
click at [394, 302] on p "**********" at bounding box center [702, 305] width 963 height 10
click at [284, 326] on div "[PERSON_NAME]" at bounding box center [269, 328] width 96 height 18
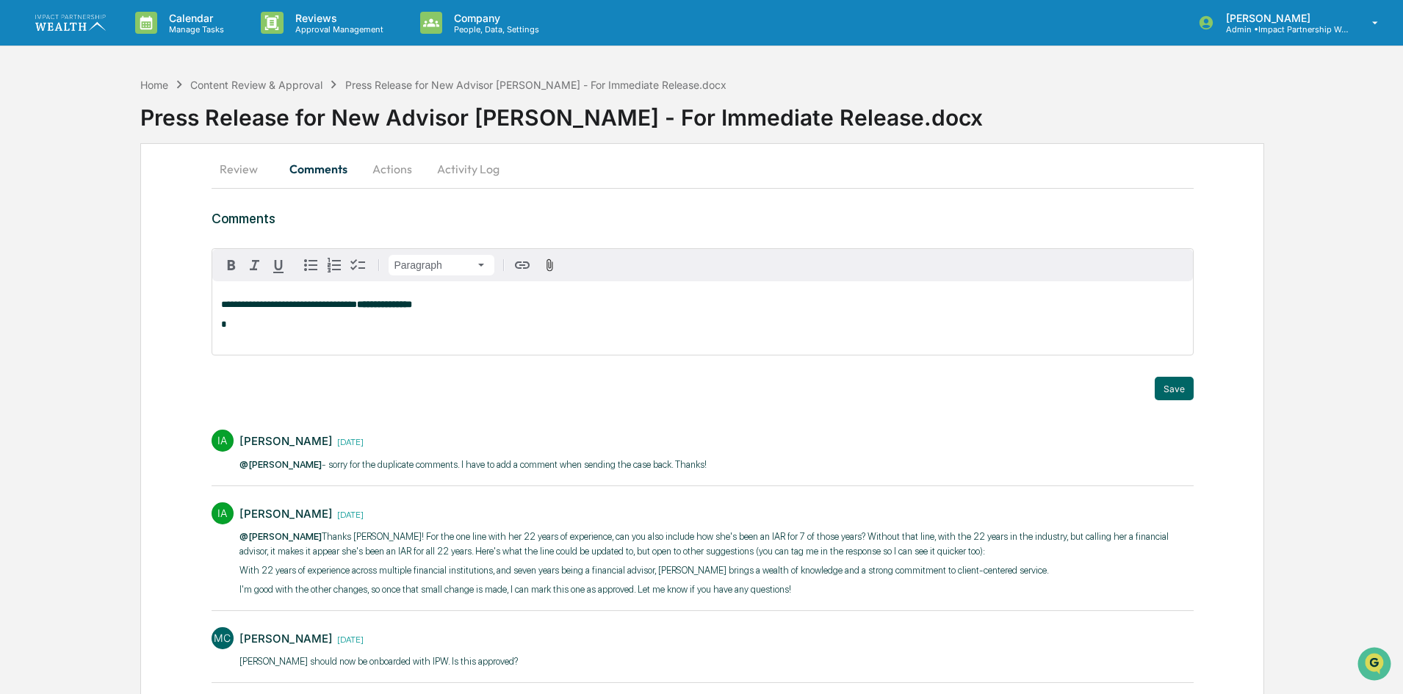
click at [445, 309] on p "**********" at bounding box center [702, 305] width 963 height 10
click at [601, 276] on div "Paragraph" at bounding box center [702, 265] width 981 height 32
click at [604, 312] on div "**********" at bounding box center [702, 317] width 981 height 73
click at [601, 303] on p "**********" at bounding box center [702, 305] width 963 height 10
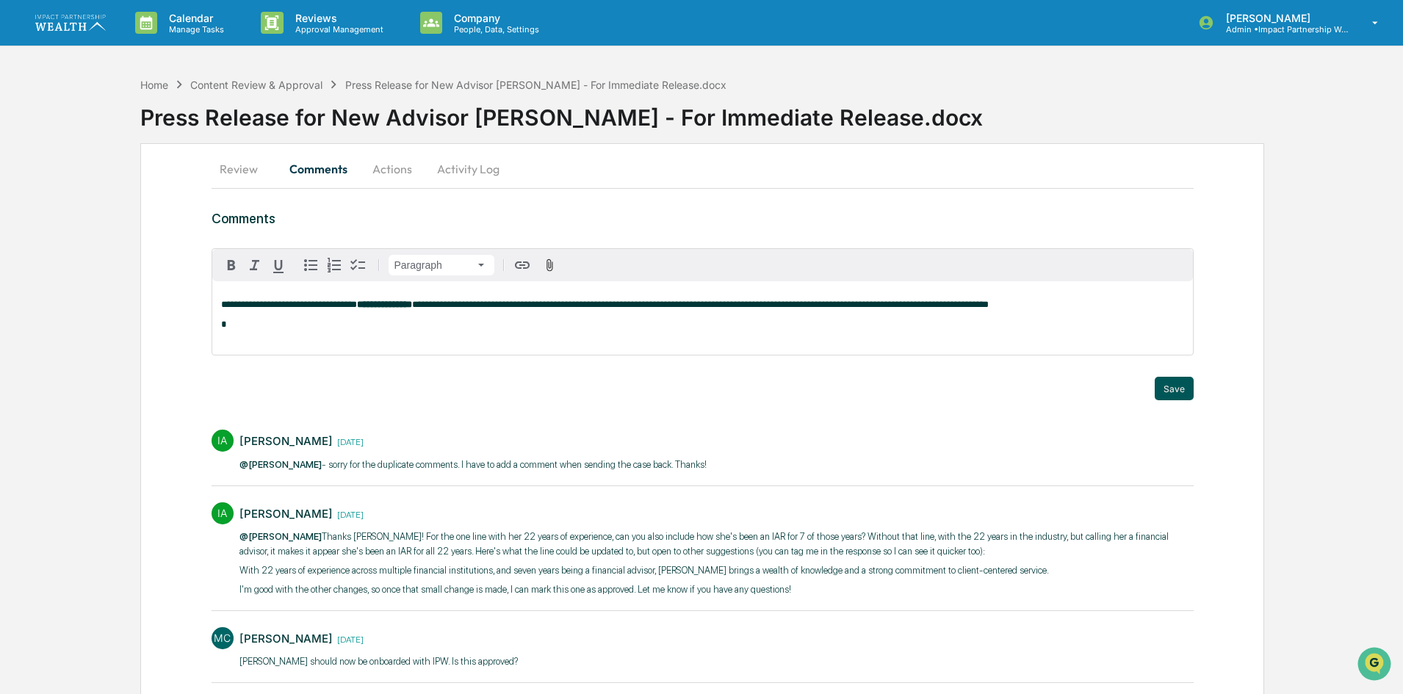
click at [1174, 378] on button "Save" at bounding box center [1174, 389] width 39 height 24
